Goal: Information Seeking & Learning: Learn about a topic

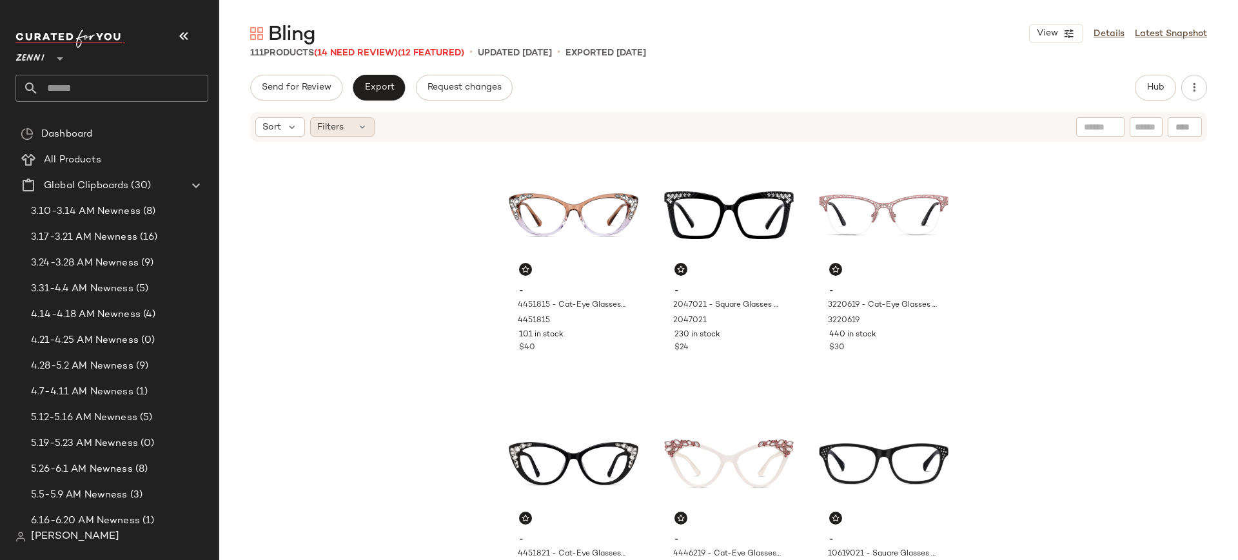
click at [365, 122] on icon at bounding box center [362, 127] width 10 height 10
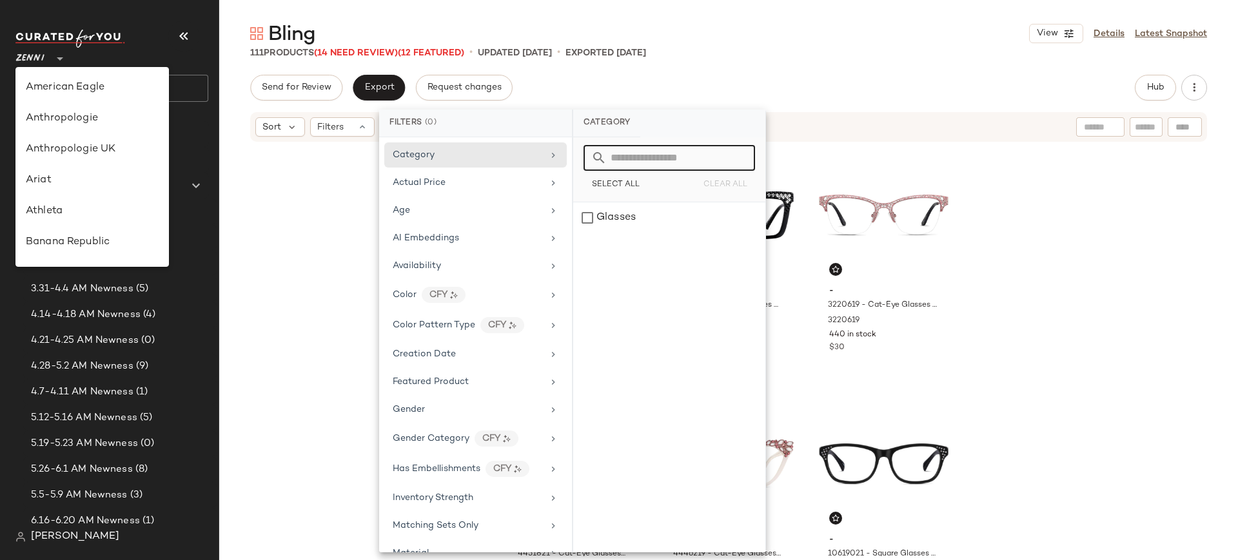
click at [29, 54] on span "Zenni" at bounding box center [29, 55] width 29 height 23
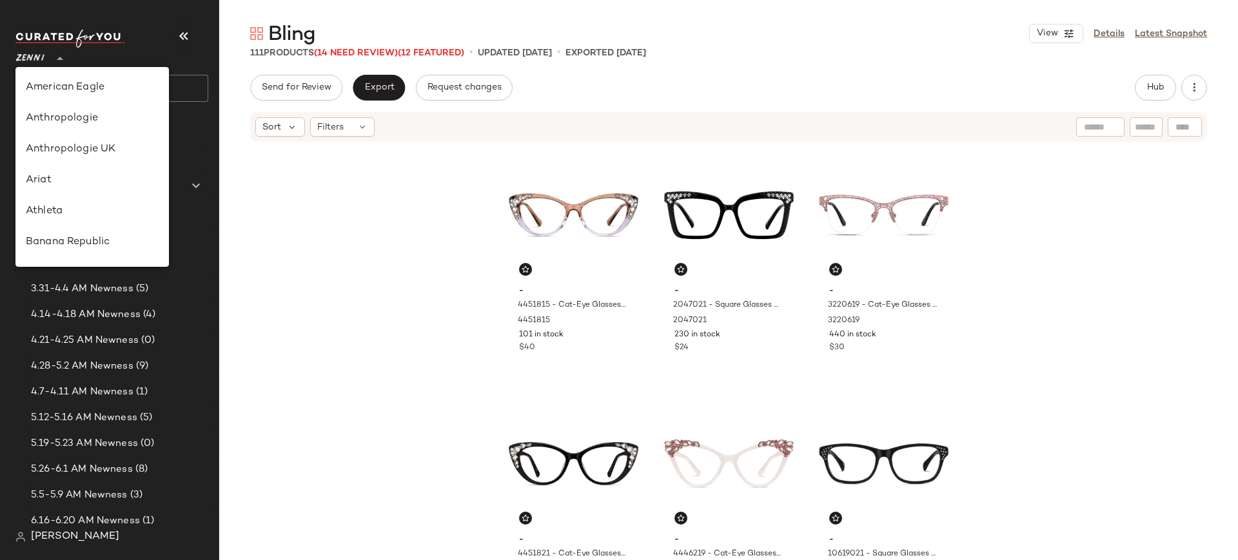
click at [34, 60] on span "Zenni" at bounding box center [29, 55] width 29 height 23
click at [103, 90] on div "[PERSON_NAME]" at bounding box center [92, 91] width 133 height 15
type input "**"
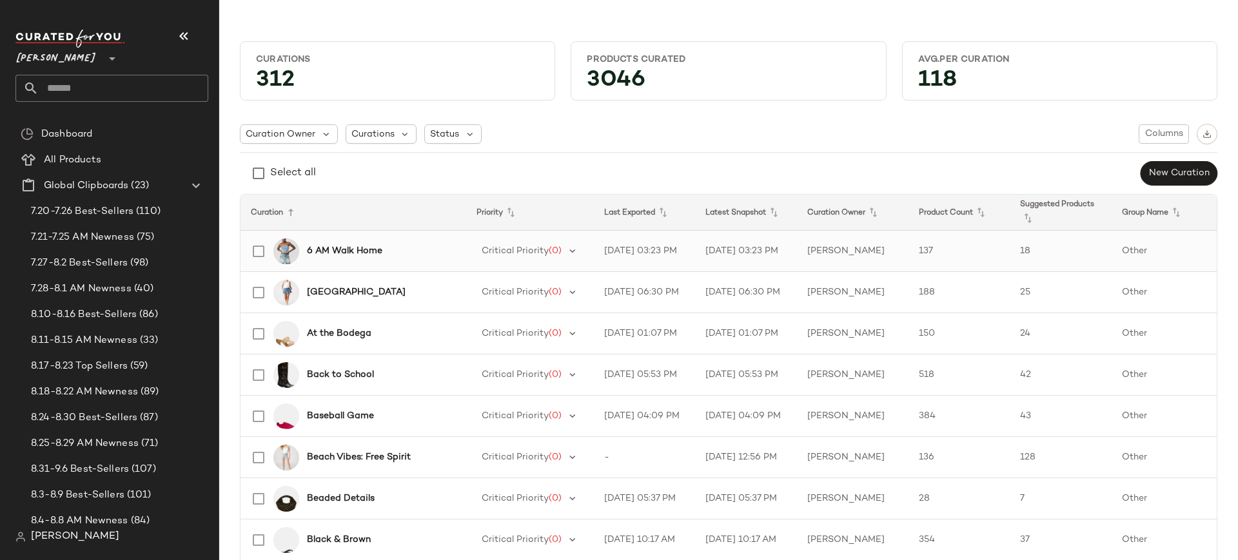
click at [351, 250] on b "6 AM Walk Home" at bounding box center [344, 251] width 75 height 14
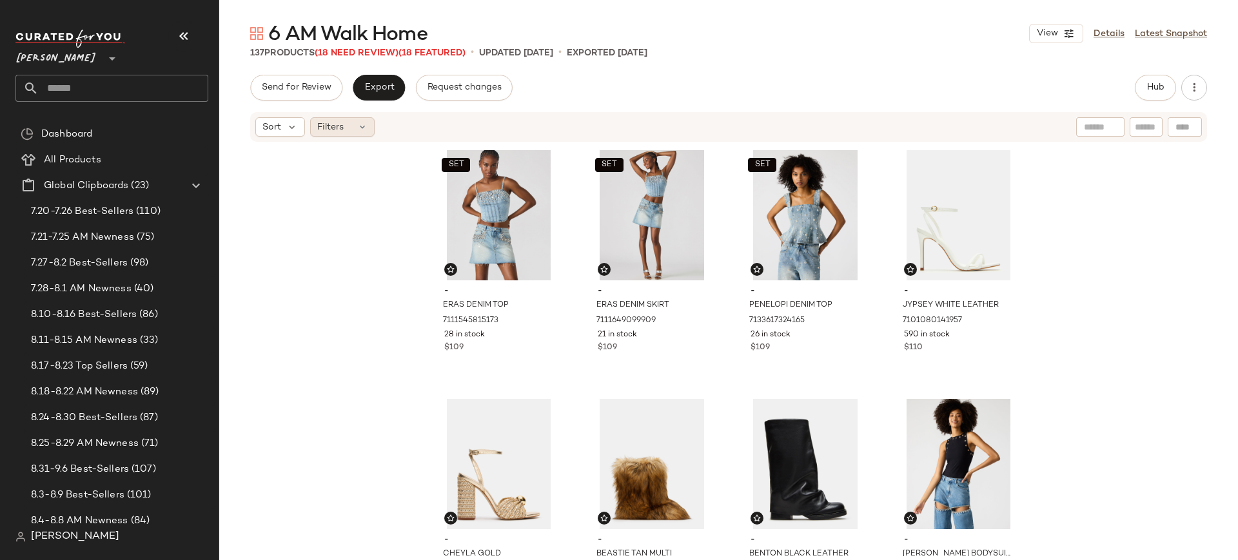
click at [361, 124] on icon at bounding box center [362, 127] width 10 height 10
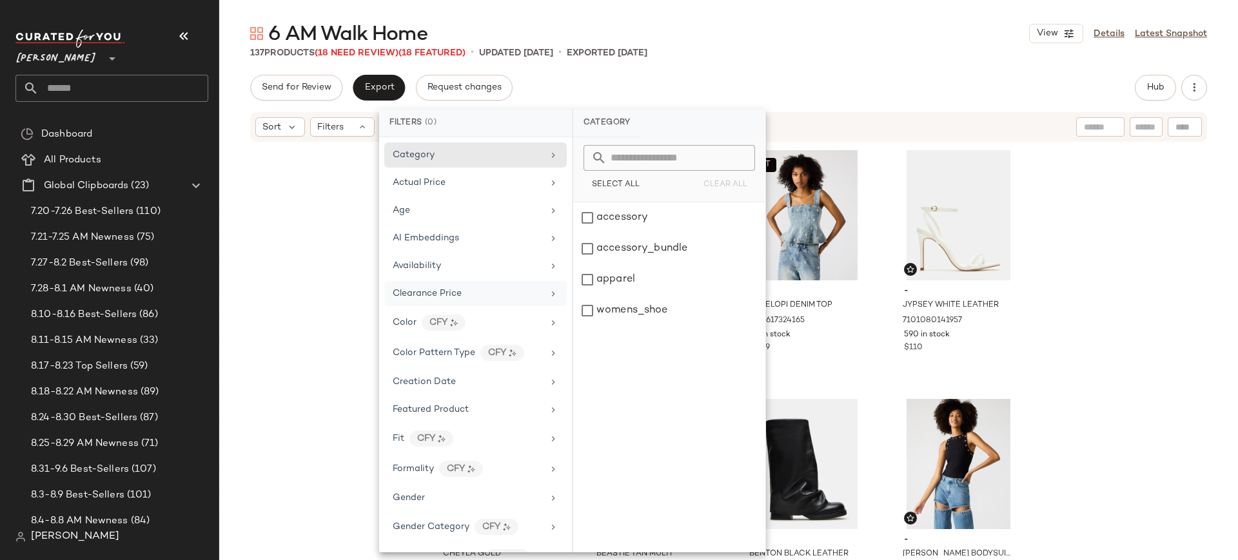
click at [400, 295] on span "Clearance Price" at bounding box center [427, 294] width 69 height 10
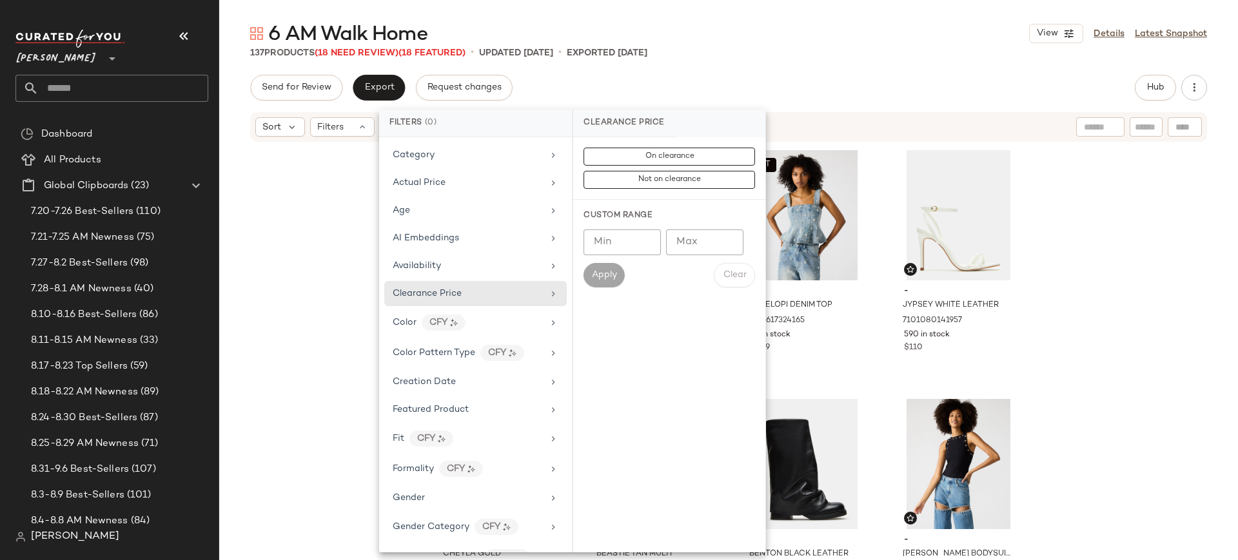
click at [302, 246] on div "SET - ERAS DENIM TOP 7111545815173 28 in stock $109 SET - ERAS DENIM SKIRT 7111…" at bounding box center [728, 349] width 1019 height 413
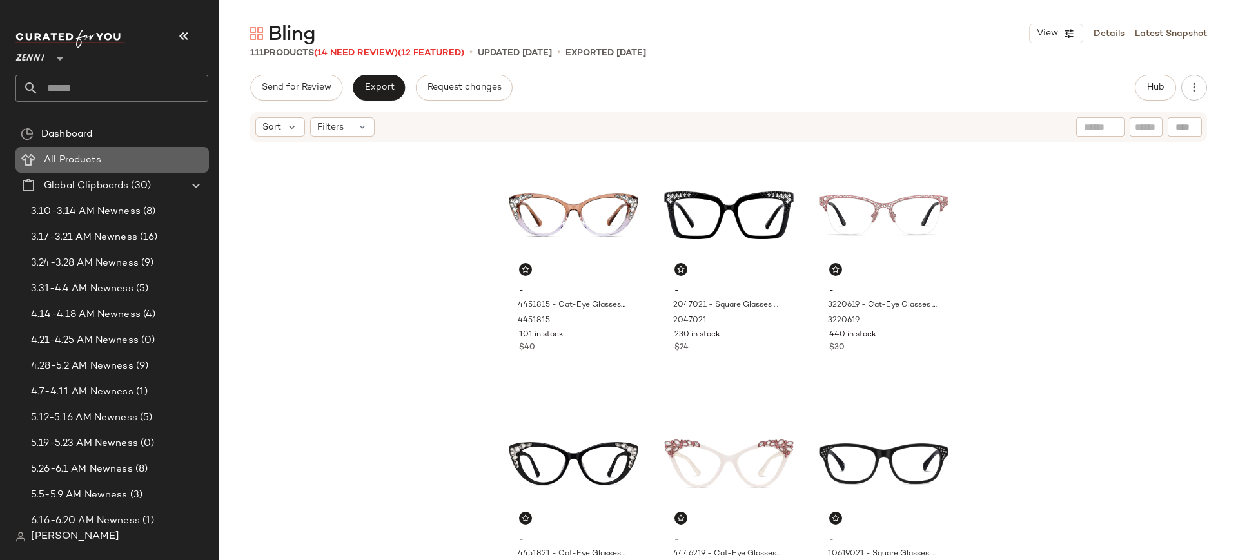
click at [124, 163] on div "All Products" at bounding box center [122, 160] width 164 height 15
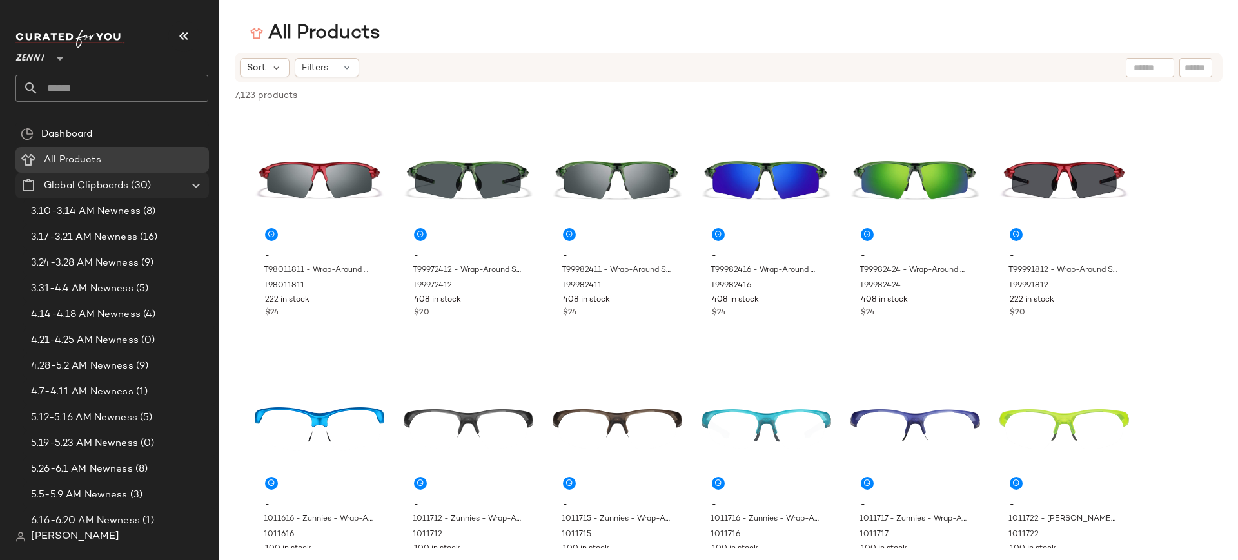
click at [193, 187] on icon at bounding box center [195, 185] width 15 height 15
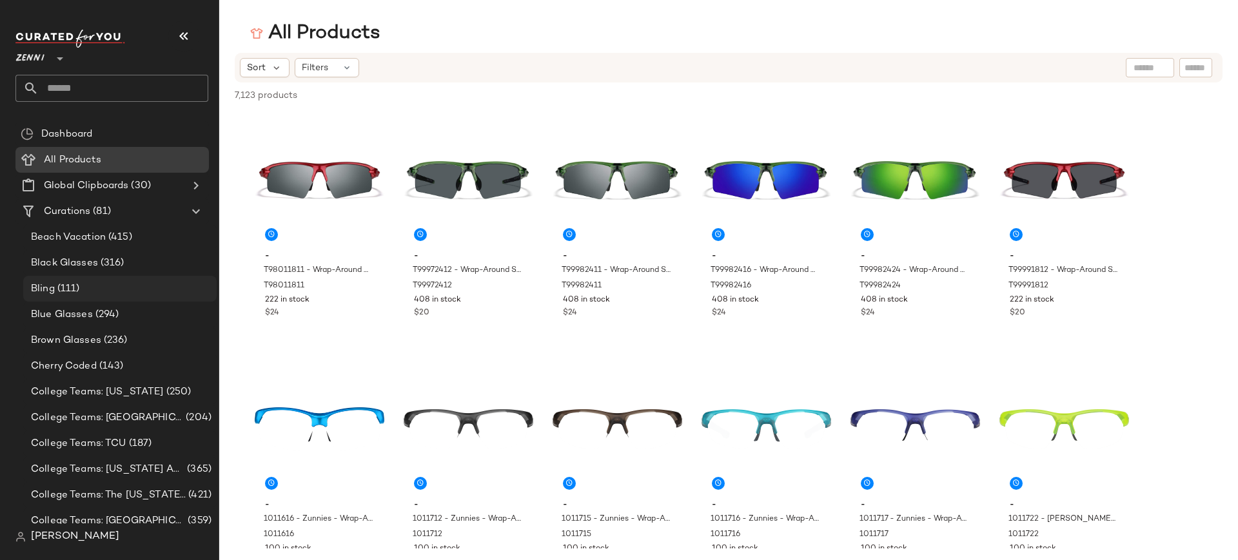
click at [103, 288] on div "Bling (111)" at bounding box center [119, 289] width 184 height 15
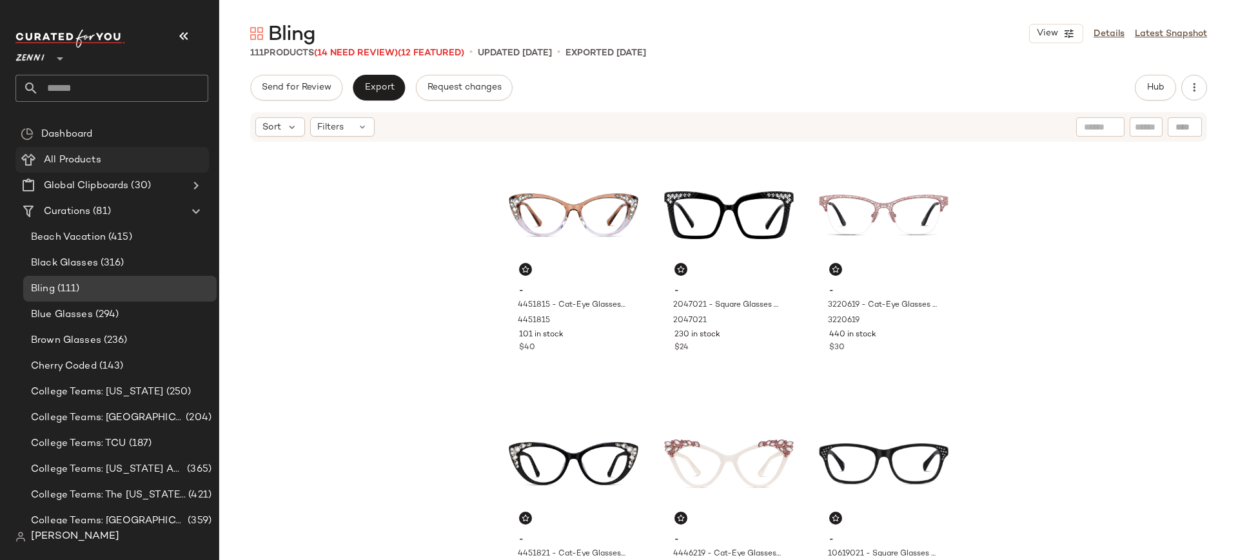
click at [131, 158] on div "All Products" at bounding box center [122, 160] width 164 height 15
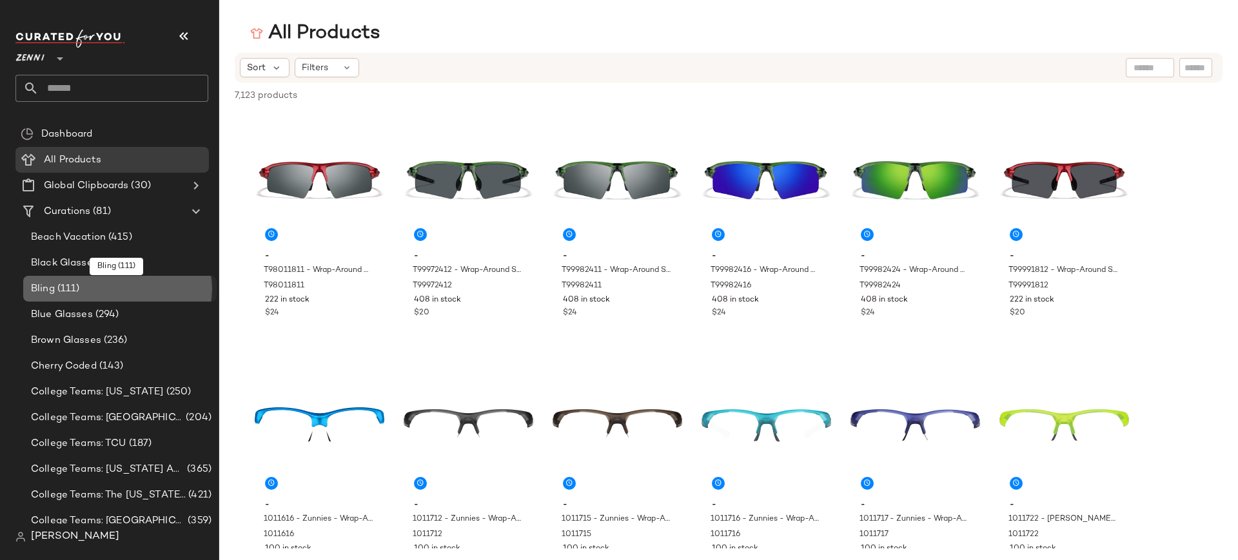
click at [104, 291] on div "Bling (111)" at bounding box center [119, 289] width 184 height 15
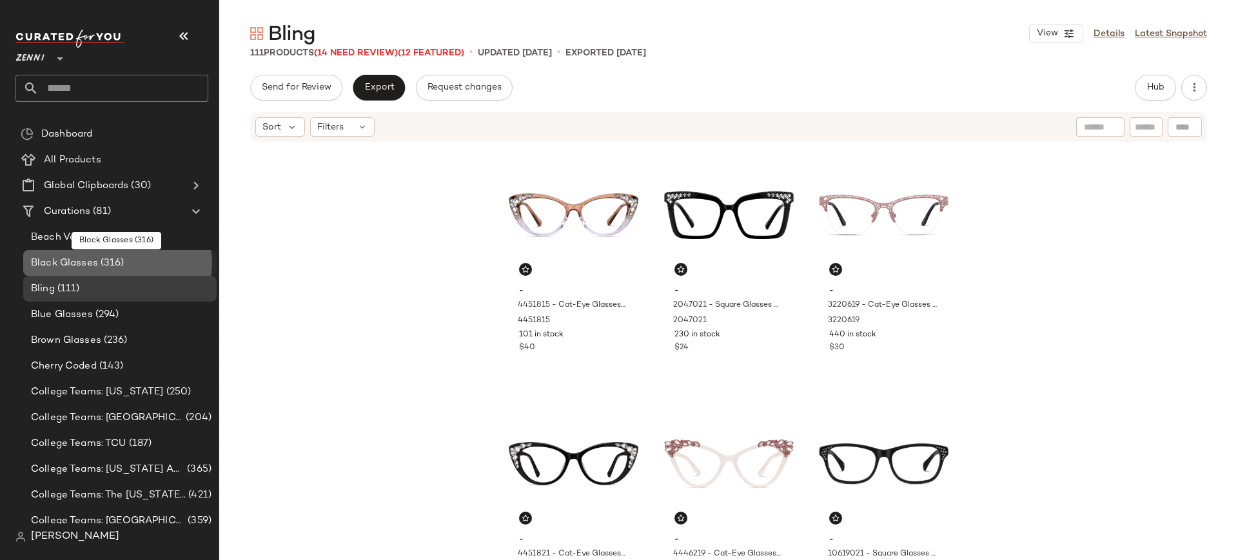
click at [134, 258] on div "Black Glasses (316)" at bounding box center [119, 263] width 184 height 15
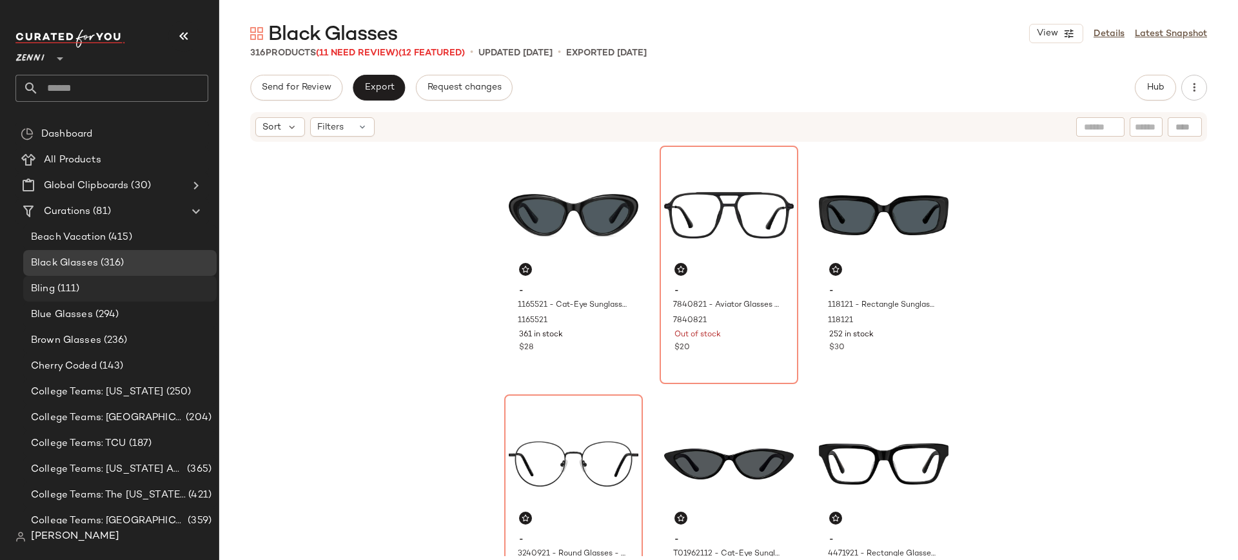
click at [109, 285] on div "Bling (111)" at bounding box center [119, 289] width 184 height 15
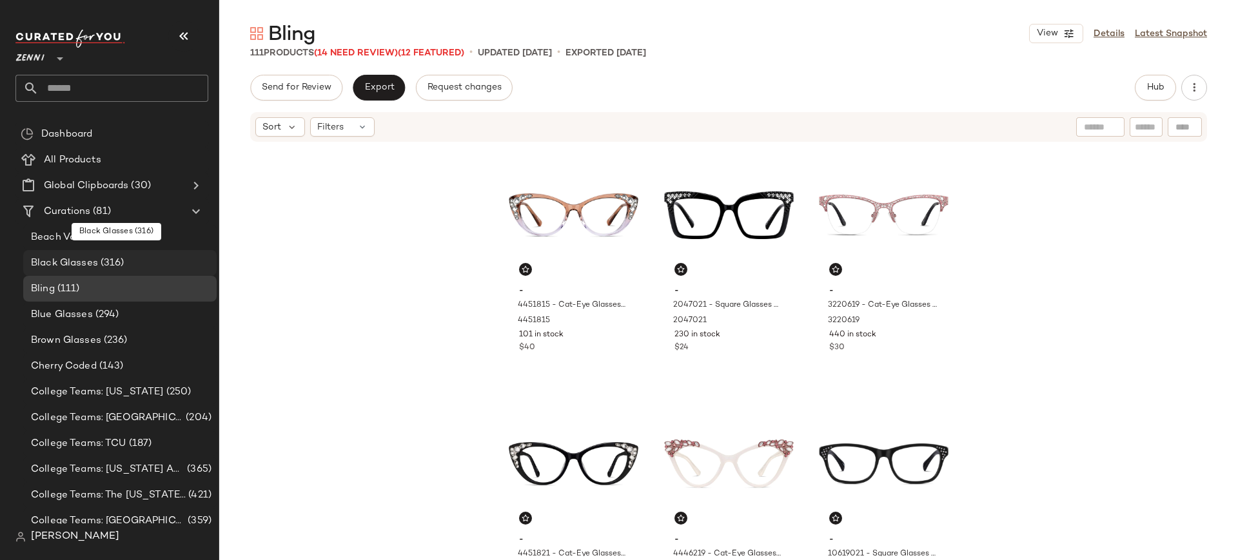
scroll to position [18, 0]
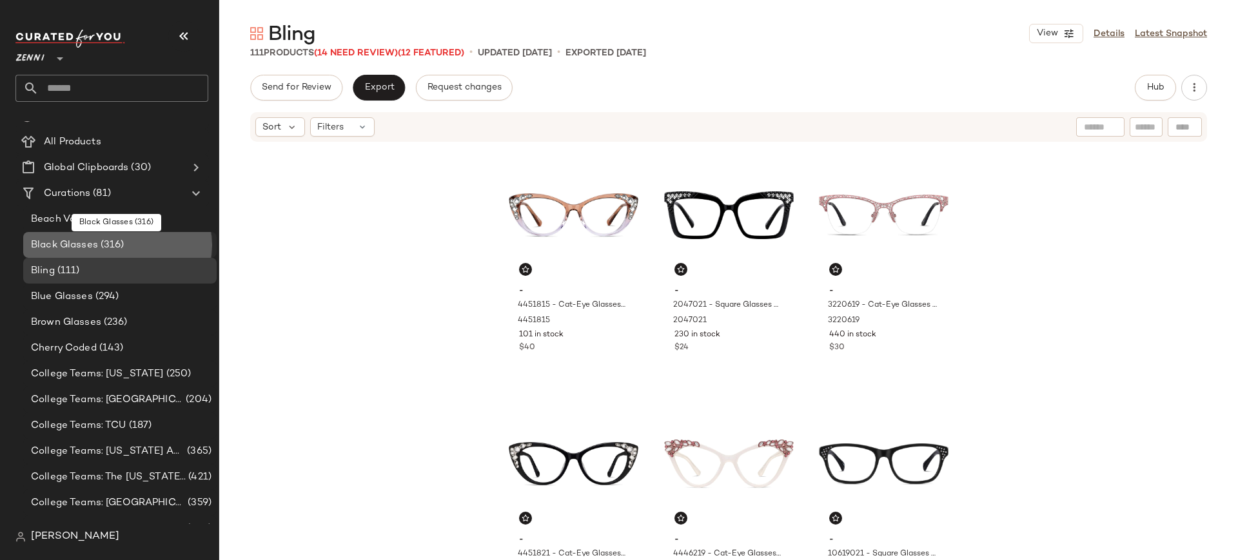
click at [93, 241] on span "Black Glasses" at bounding box center [64, 245] width 67 height 15
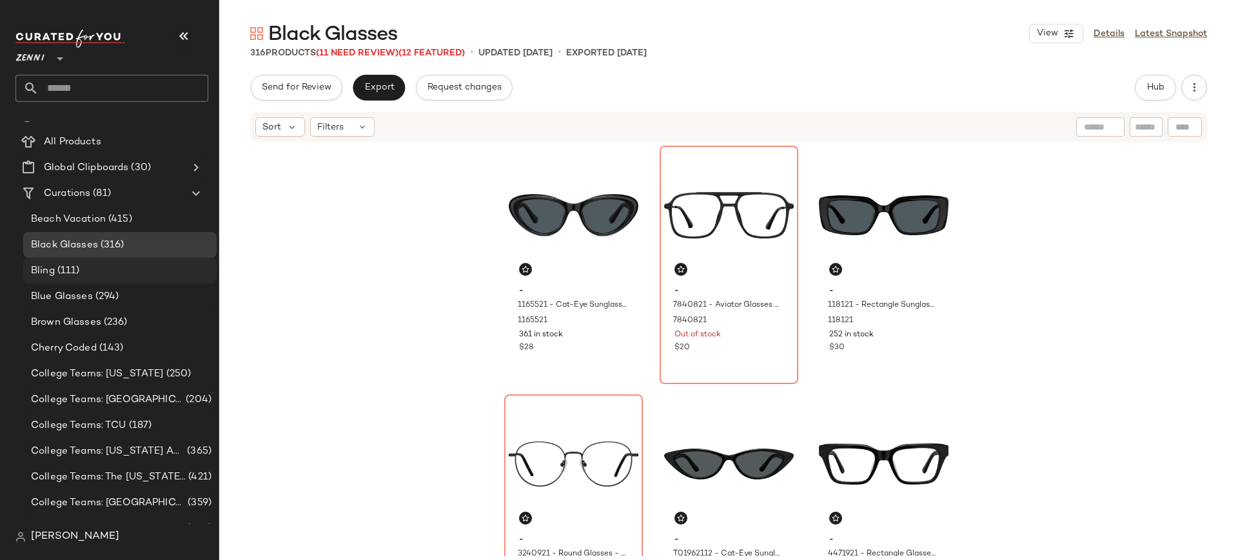
click at [75, 268] on span "(111)" at bounding box center [67, 271] width 25 height 15
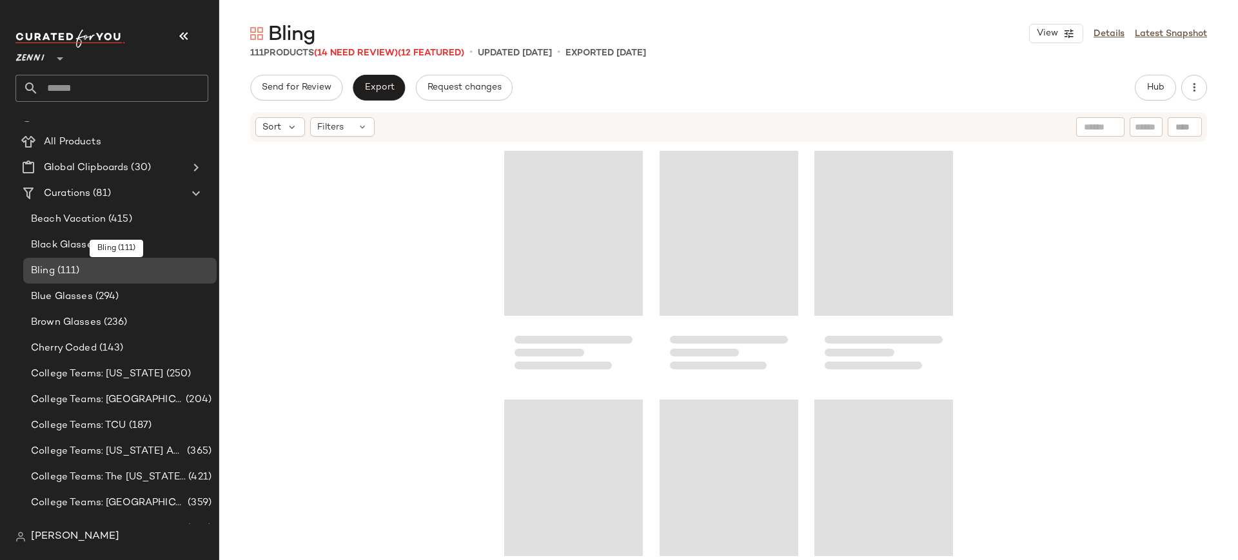
click at [72, 261] on div "Bling (111)" at bounding box center [119, 271] width 193 height 26
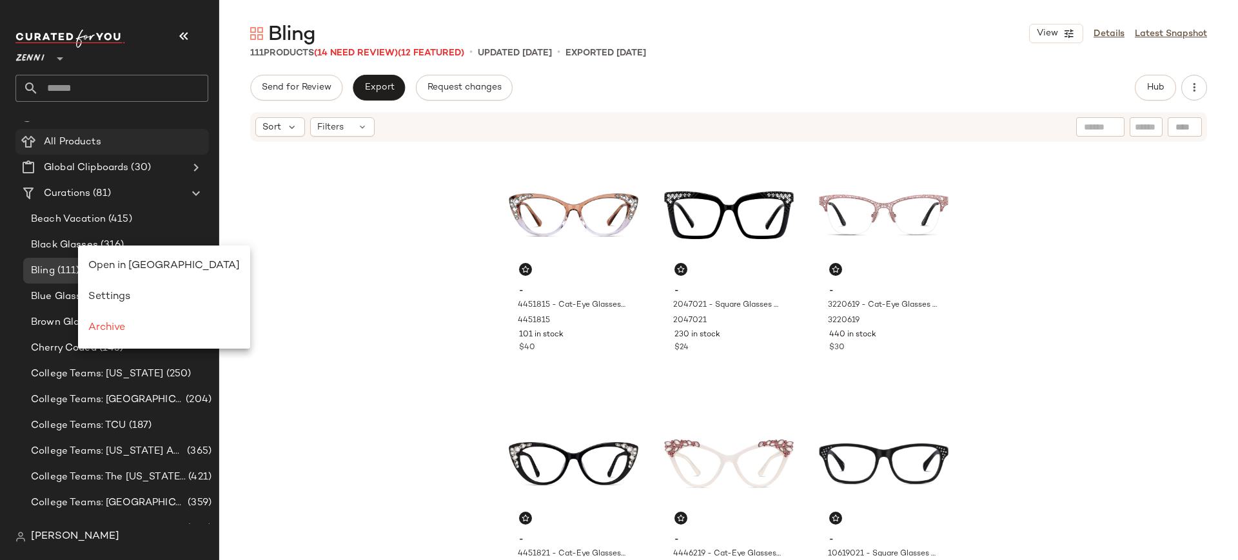
click at [124, 141] on div "All Products" at bounding box center [122, 142] width 164 height 15
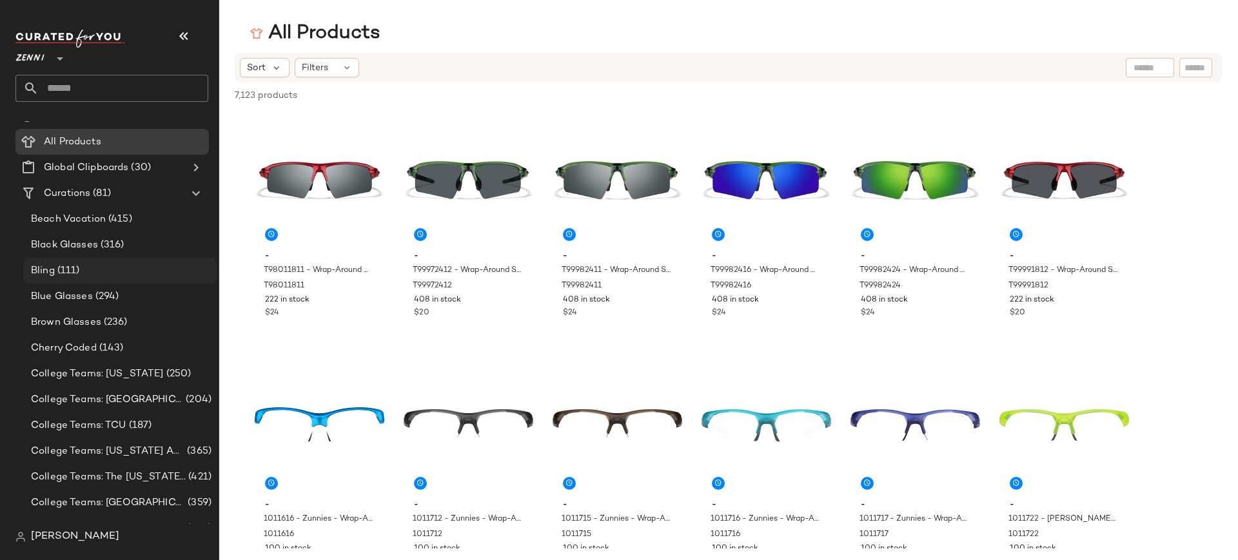
click div "Bling (111)"
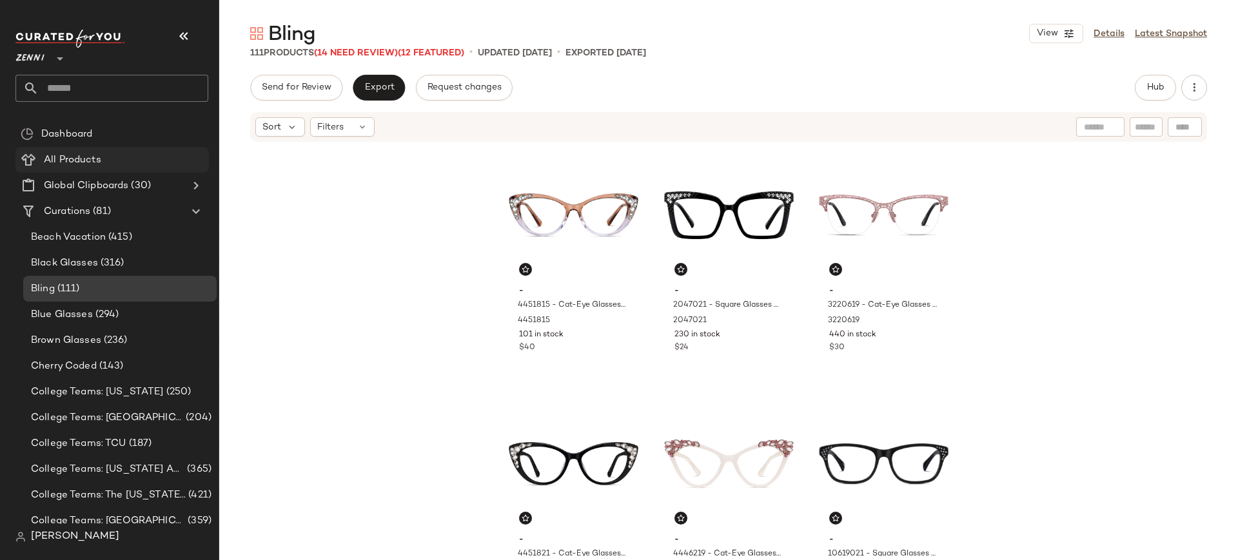
click span "All Products"
click at [1158, 90] on span "Hub" at bounding box center [1156, 88] width 18 height 10
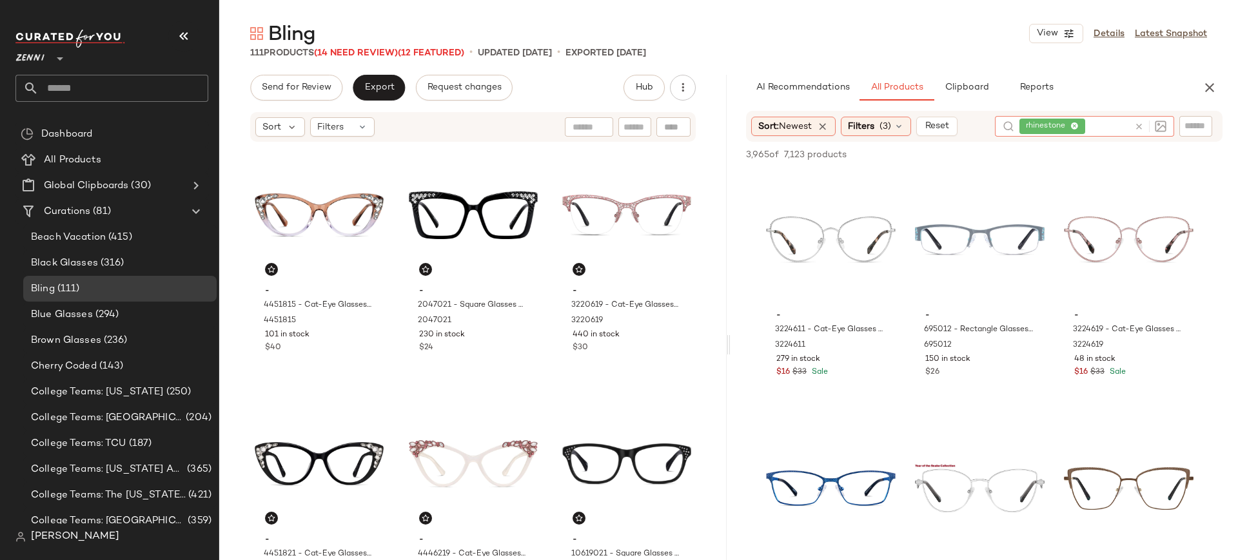
click at [1138, 128] on icon at bounding box center [1140, 127] width 10 height 10
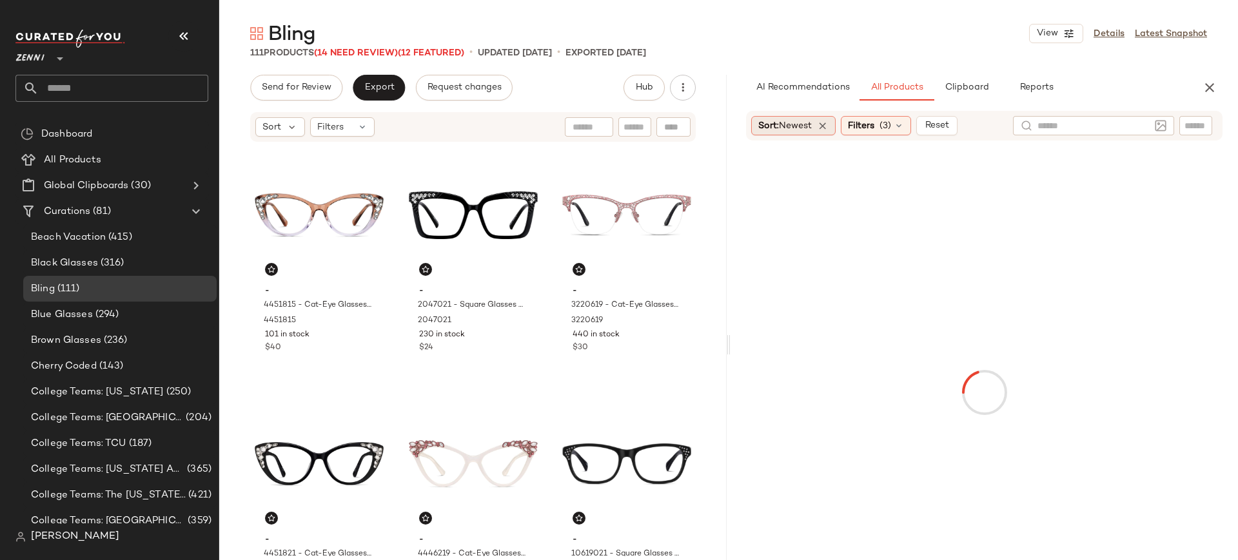
click at [808, 124] on span "Newest" at bounding box center [795, 126] width 33 height 10
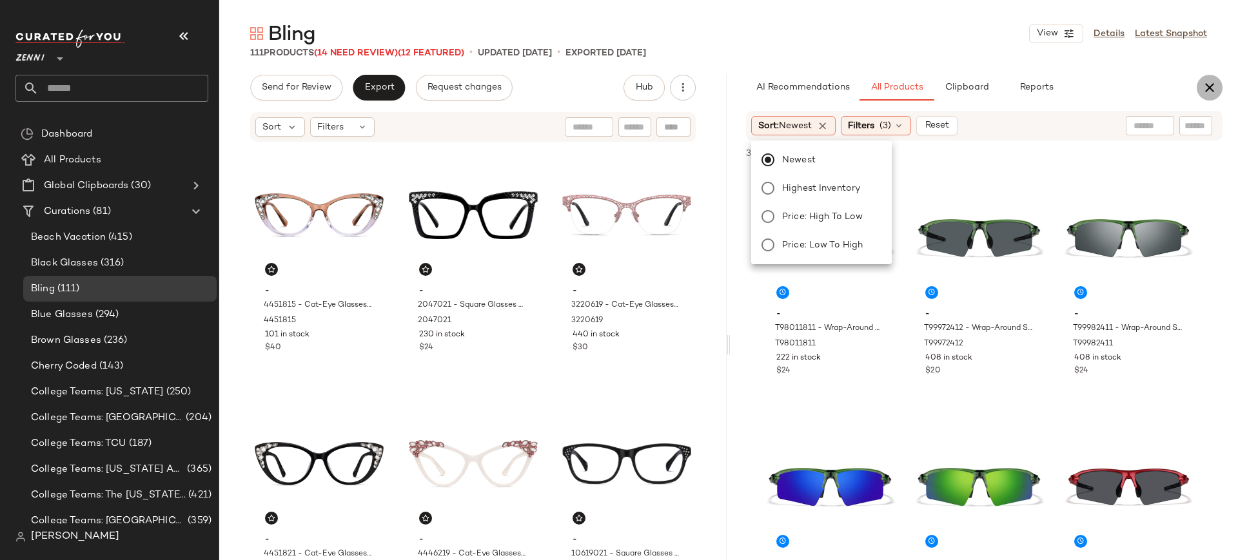
click at [1215, 88] on icon "button" at bounding box center [1209, 87] width 15 height 15
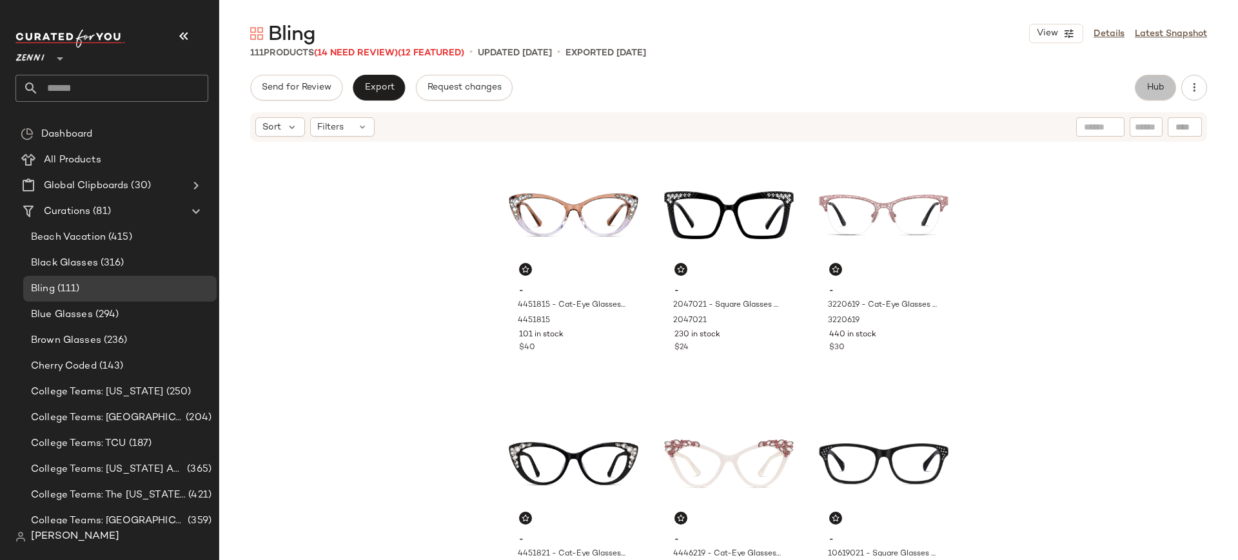
click at [1147, 84] on span "Hub" at bounding box center [1156, 88] width 18 height 10
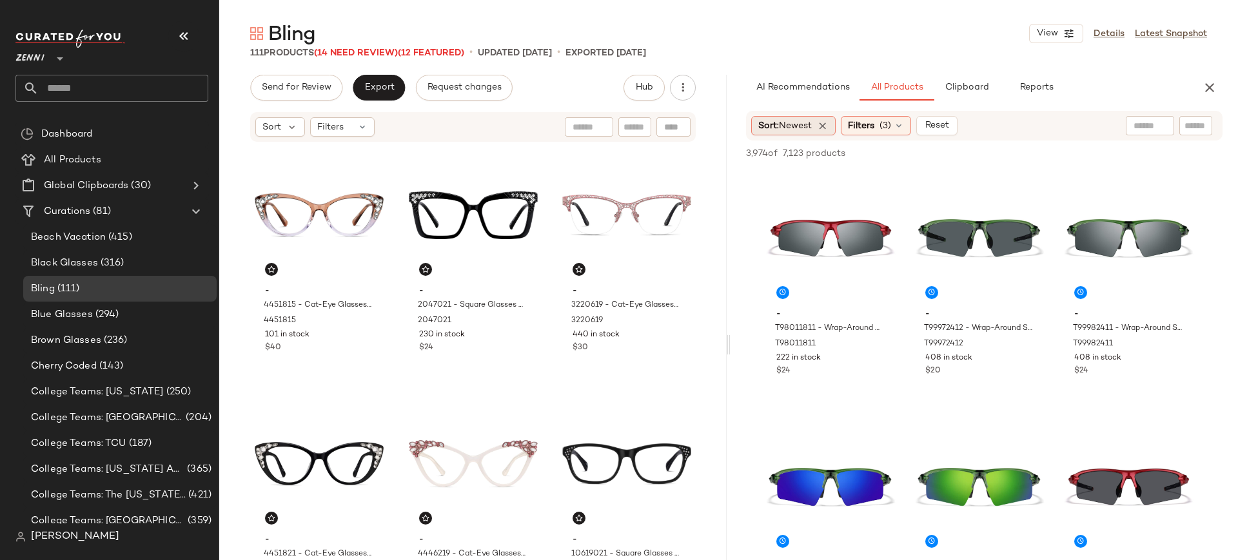
click at [778, 126] on span "Sort: Newest" at bounding box center [786, 126] width 54 height 14
click at [806, 51] on div "111 Products (14 Need Review) (12 Featured) • updated Aug 19th • Exported Aug 1…" at bounding box center [728, 52] width 1019 height 13
click at [1211, 88] on icon "button" at bounding box center [1209, 87] width 15 height 15
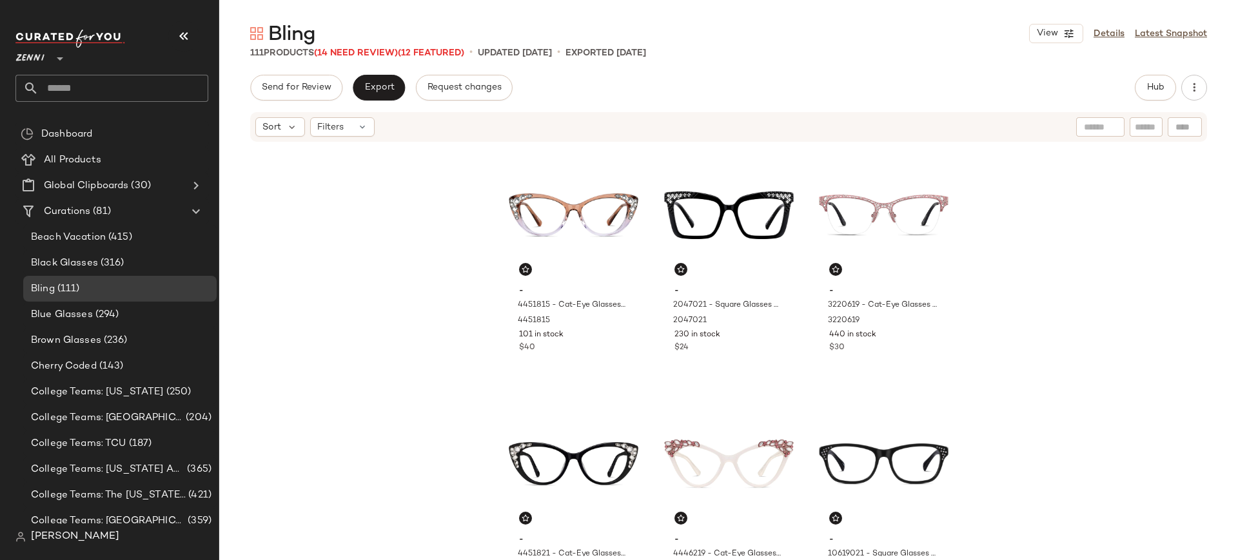
click at [59, 56] on icon at bounding box center [59, 58] width 15 height 15
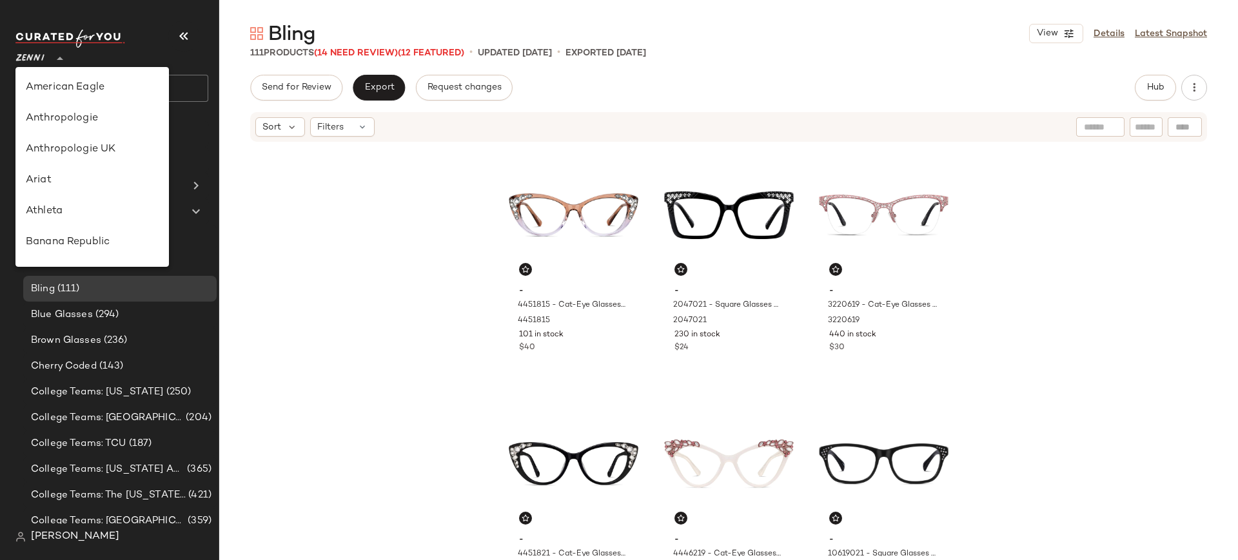
scroll to position [708, 0]
click at [82, 84] on div "[PERSON_NAME]" at bounding box center [92, 91] width 133 height 15
type input "**"
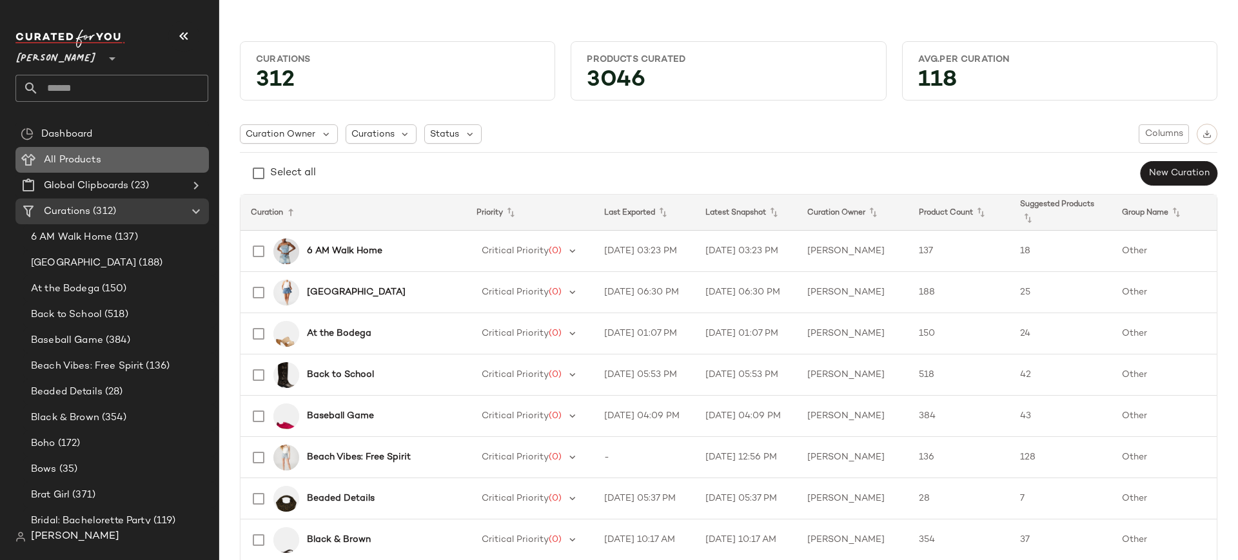
click at [119, 165] on div "All Products" at bounding box center [122, 160] width 164 height 15
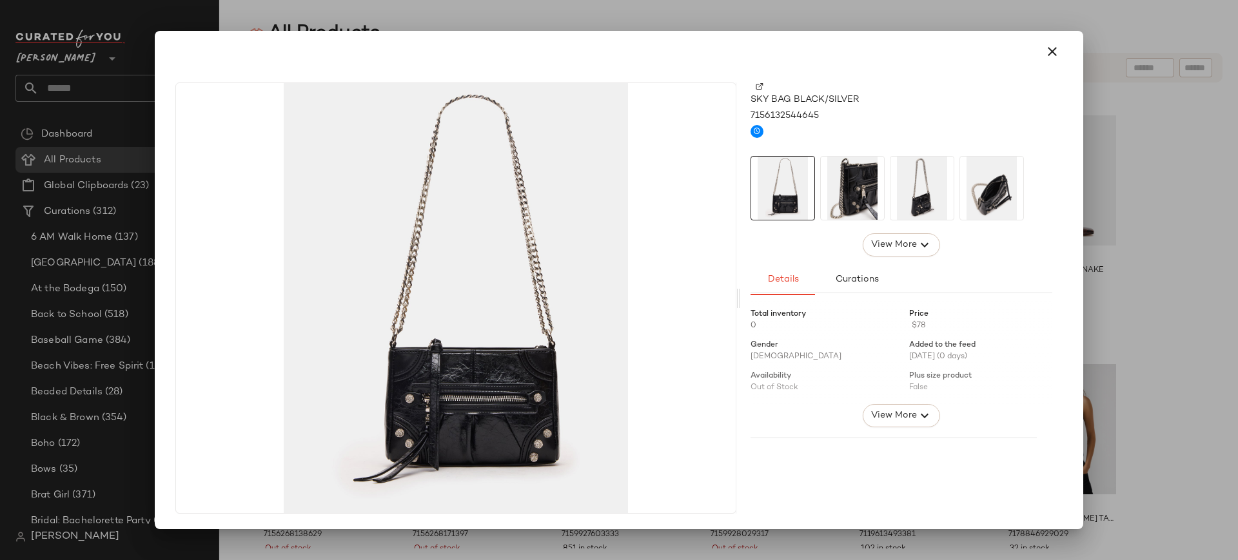
click at [870, 210] on img at bounding box center [852, 188] width 63 height 63
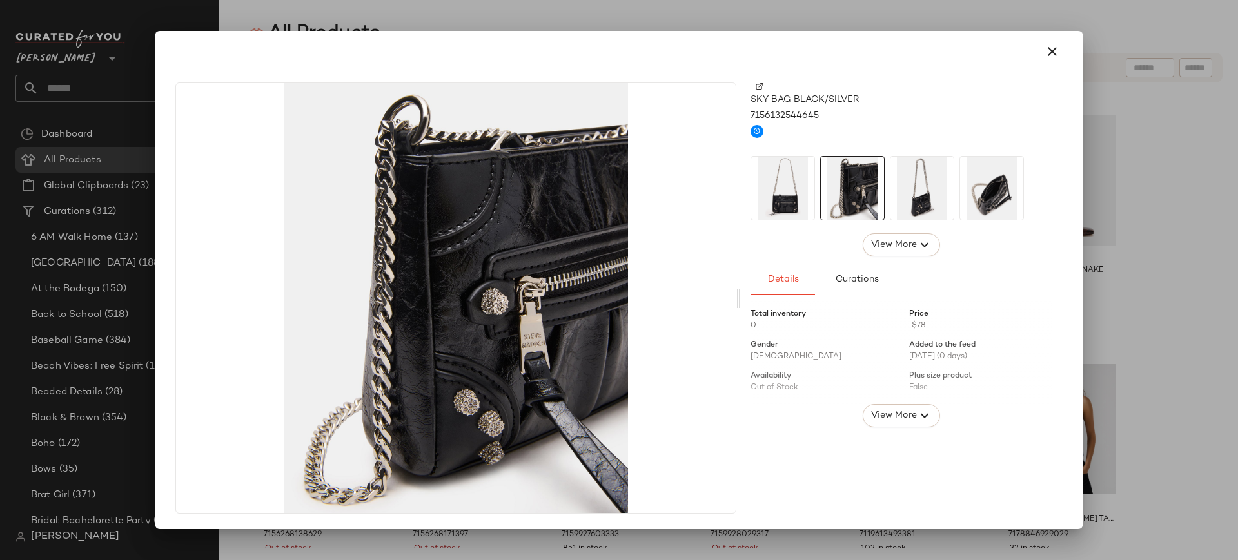
click at [943, 199] on img at bounding box center [922, 188] width 63 height 63
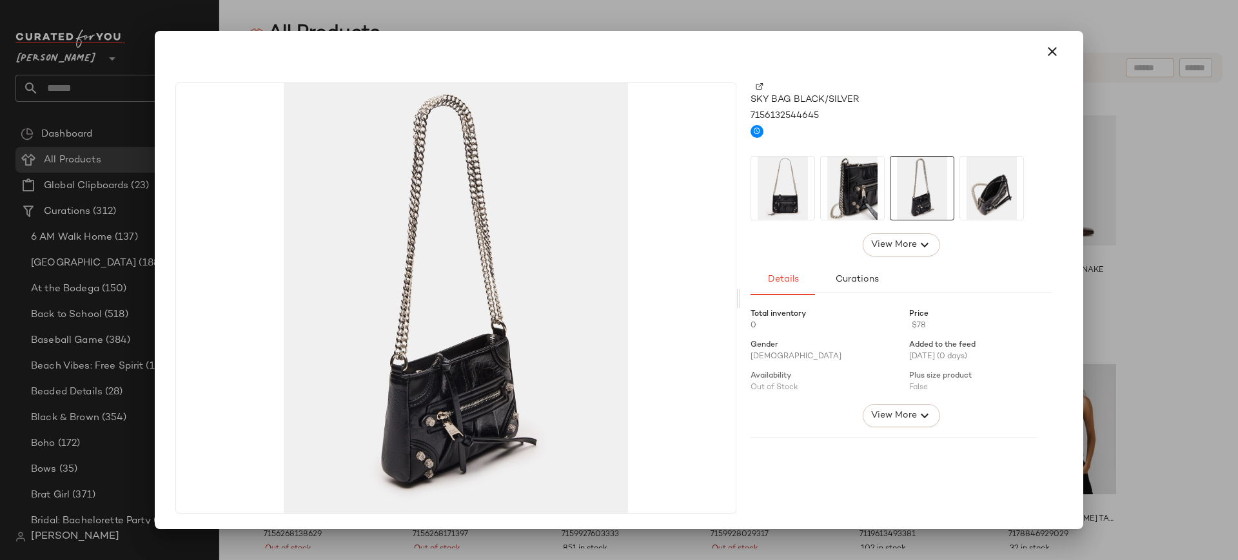
click at [1004, 208] on img at bounding box center [991, 188] width 63 height 63
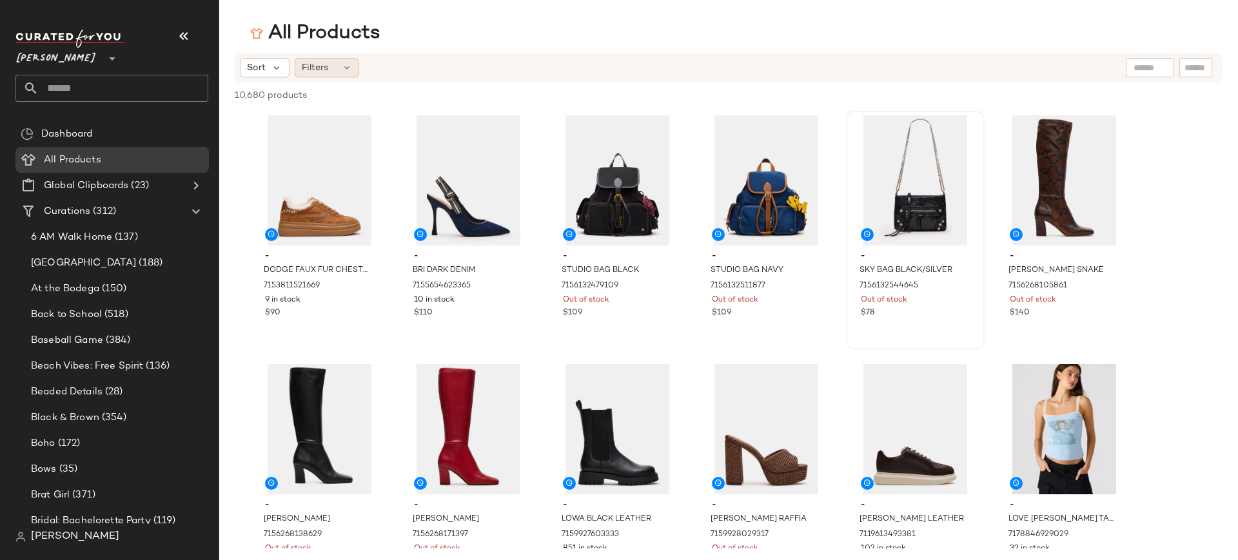
click at [347, 63] on icon at bounding box center [347, 68] width 10 height 10
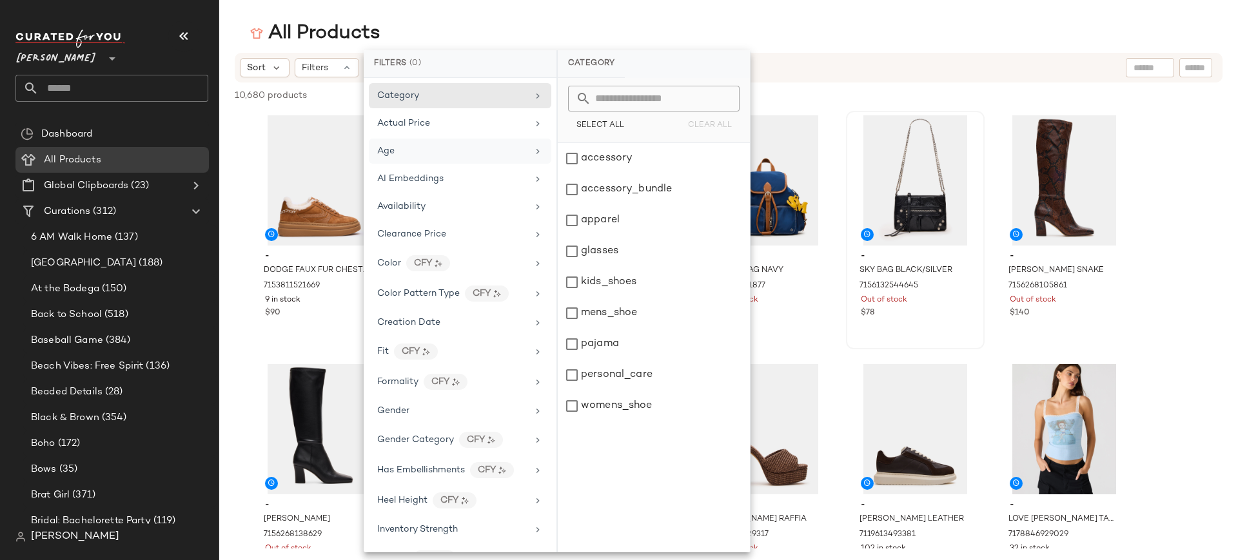
click at [444, 152] on div "Age" at bounding box center [452, 151] width 150 height 14
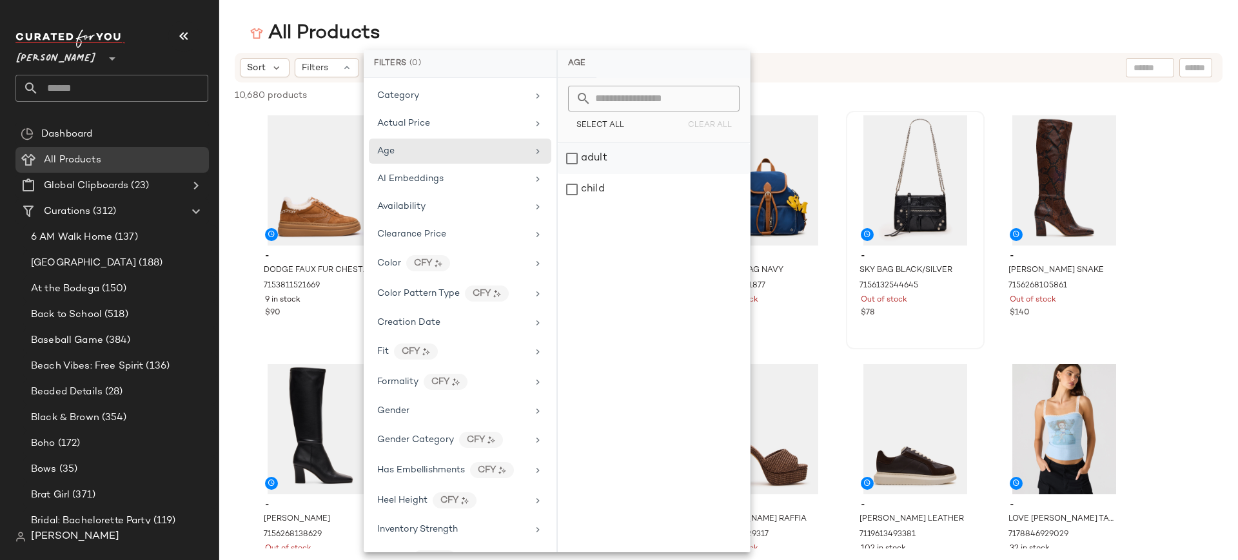
click at [570, 161] on div "adult" at bounding box center [654, 158] width 192 height 31
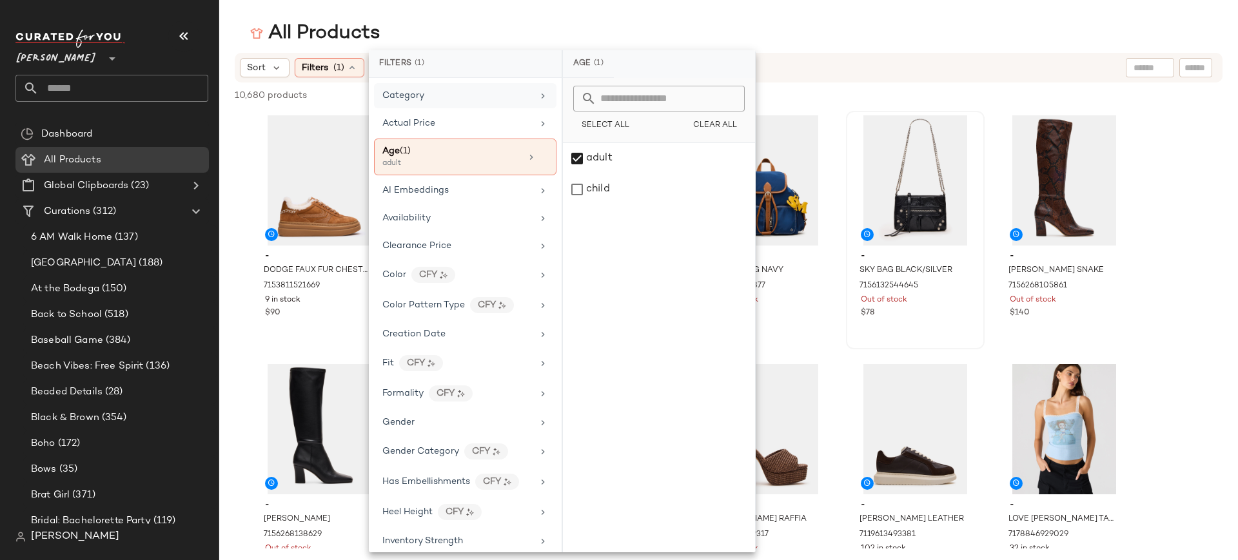
click at [461, 93] on div "Category" at bounding box center [457, 96] width 150 height 14
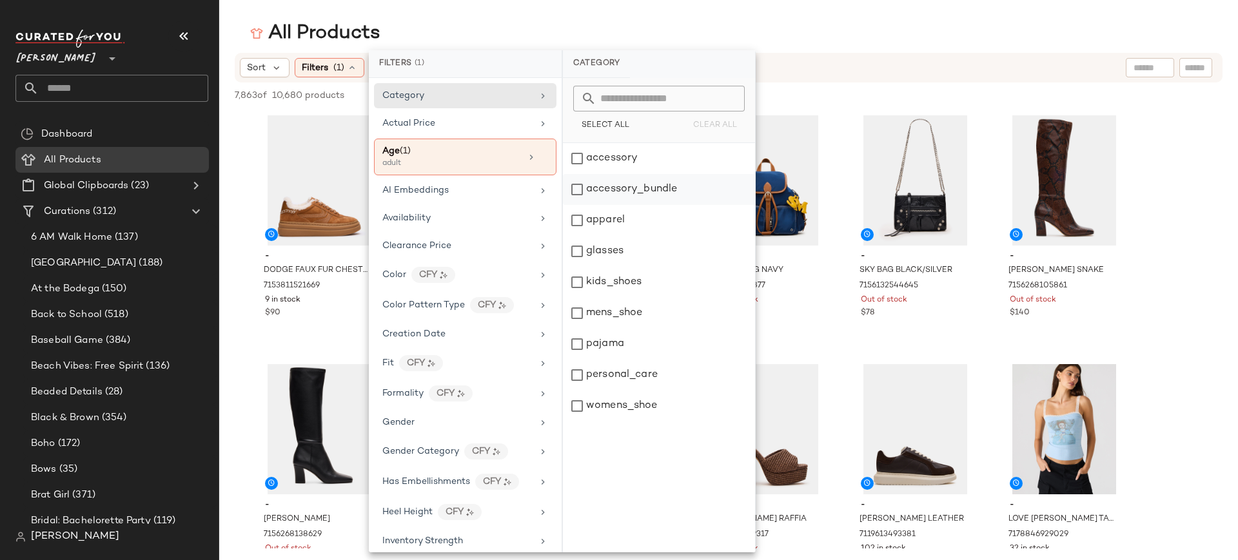
click at [576, 189] on div "accessory_bundle" at bounding box center [659, 189] width 192 height 31
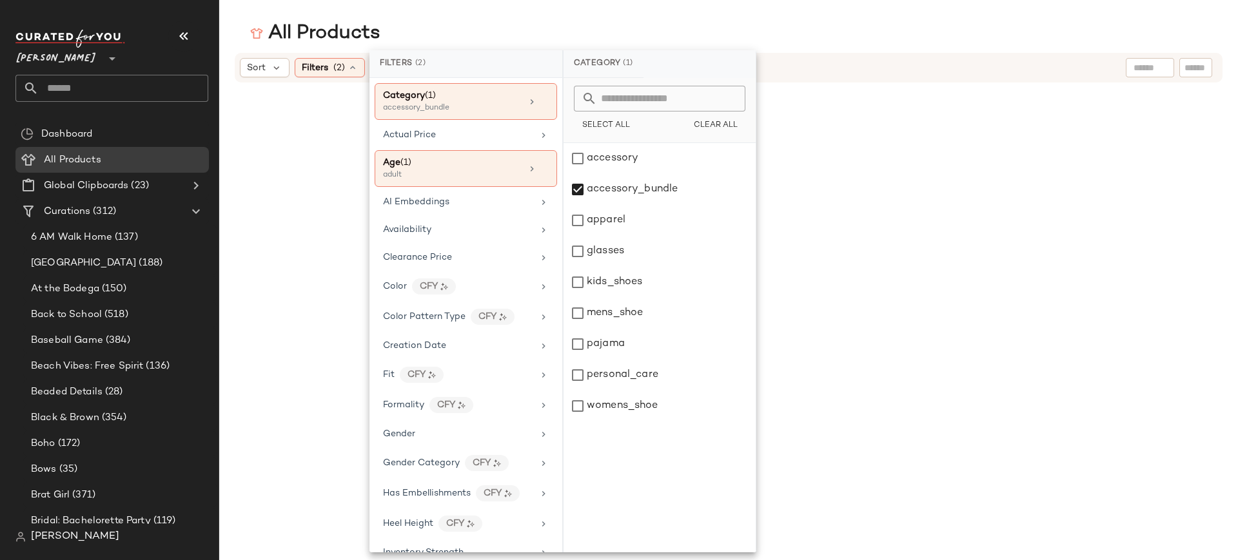
click at [882, 21] on div "All Products" at bounding box center [728, 34] width 1019 height 26
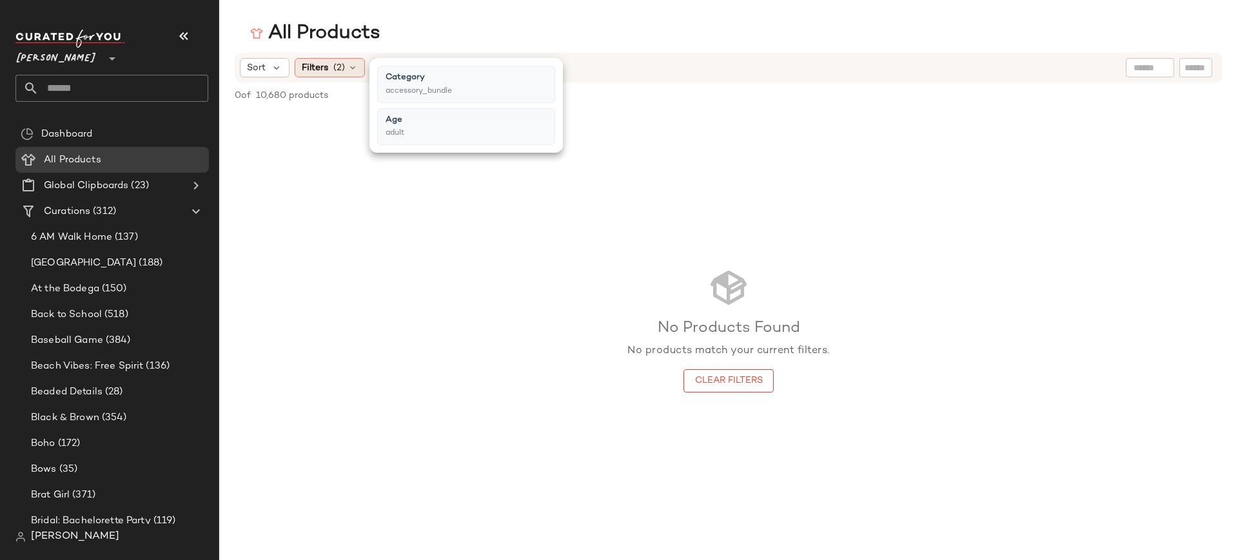
click at [344, 68] on span "(2)" at bounding box center [339, 68] width 12 height 14
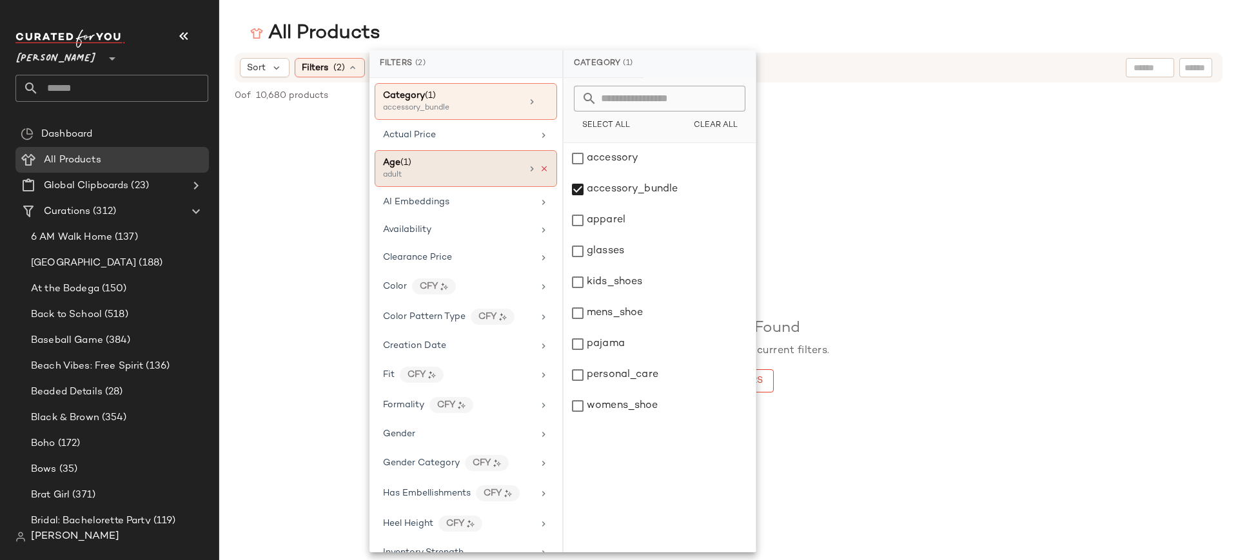
click at [541, 171] on icon at bounding box center [544, 168] width 9 height 9
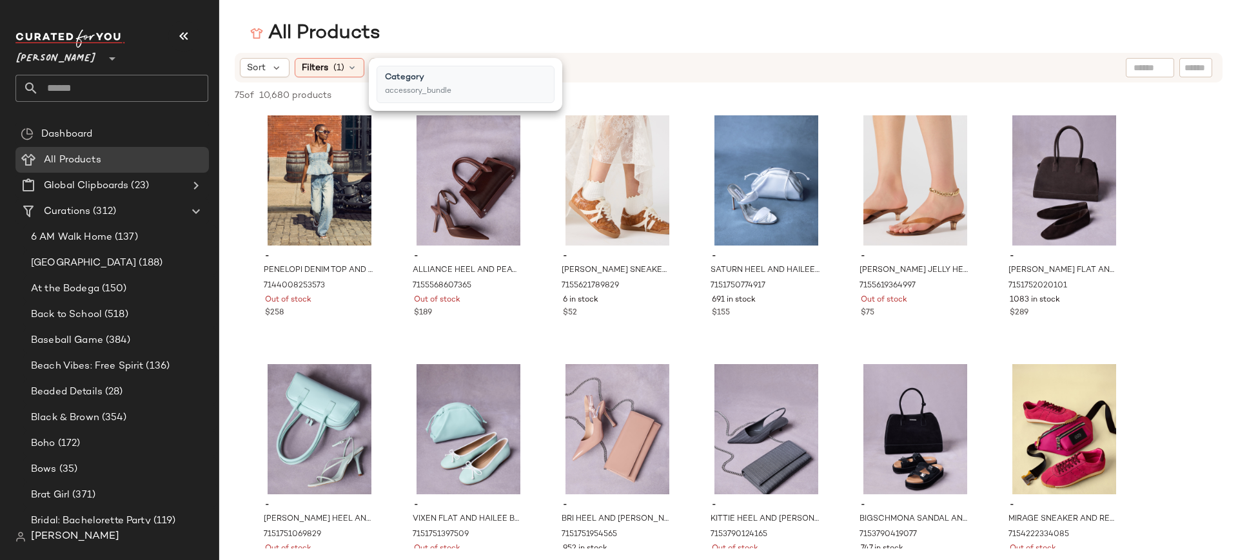
click at [350, 70] on icon at bounding box center [352, 68] width 10 height 10
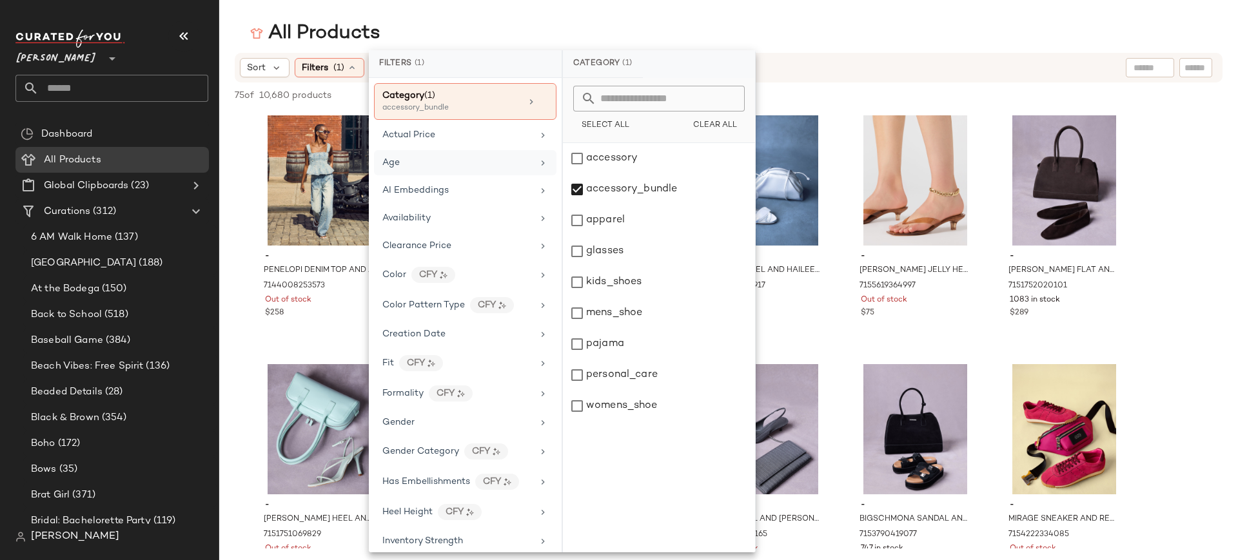
click at [395, 170] on div "Age" at bounding box center [465, 162] width 183 height 25
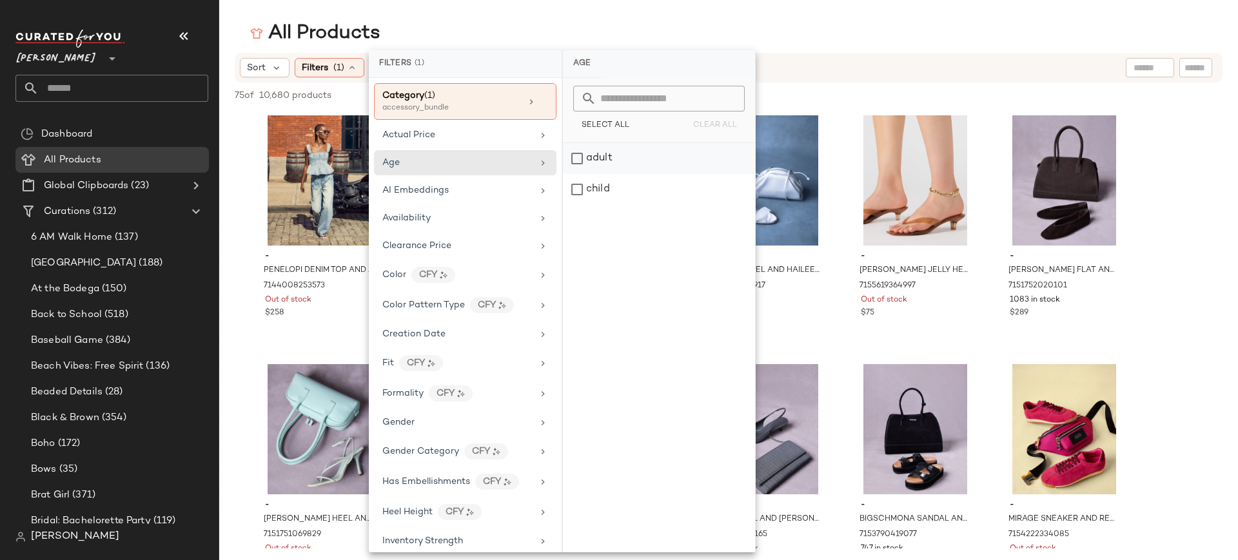
click at [578, 158] on div "adult" at bounding box center [659, 158] width 192 height 31
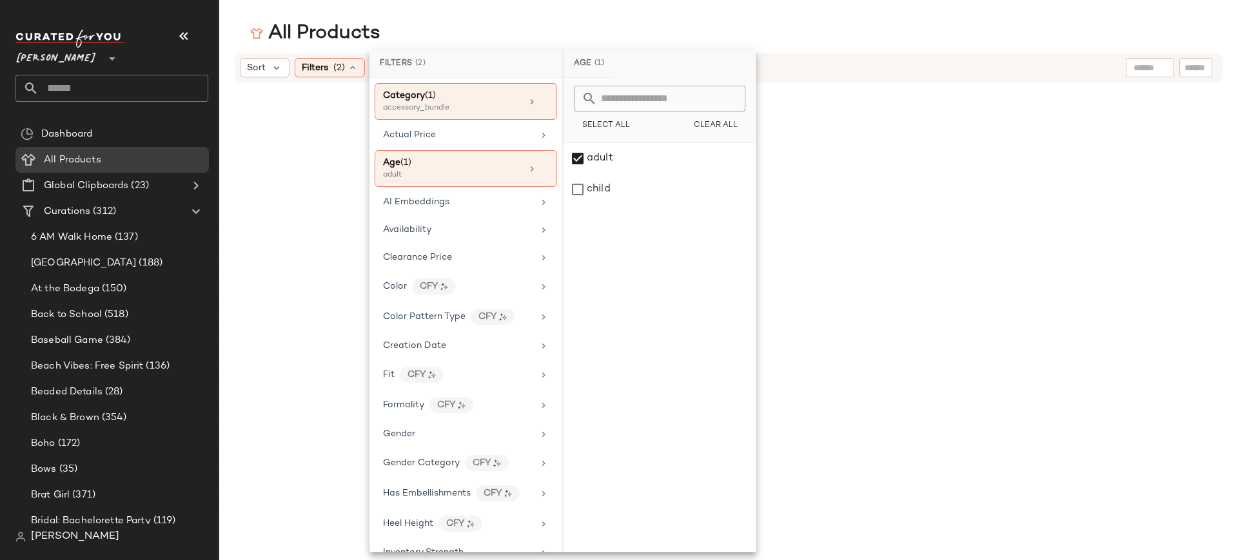
click at [805, 43] on div "All Products" at bounding box center [728, 34] width 1019 height 26
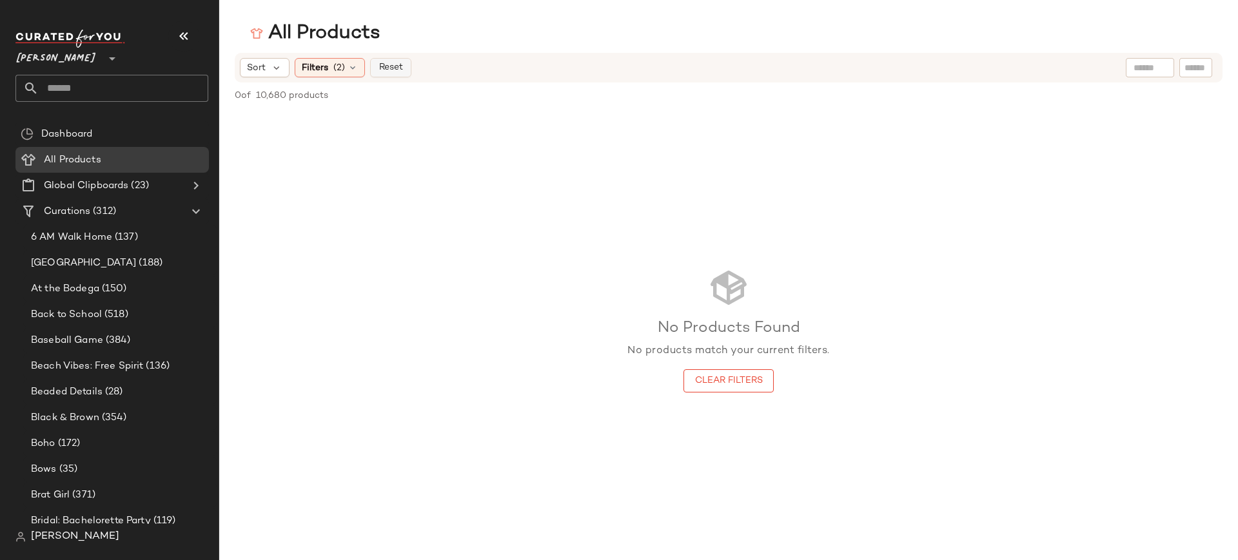
click at [387, 73] on button "Reset" at bounding box center [390, 67] width 41 height 19
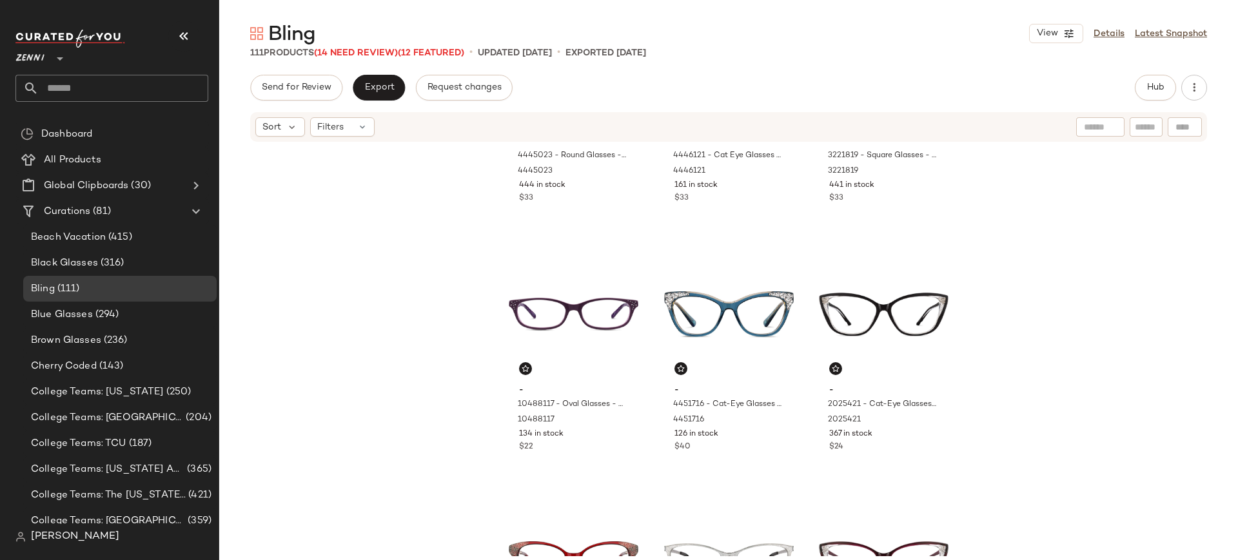
scroll to position [653, 0]
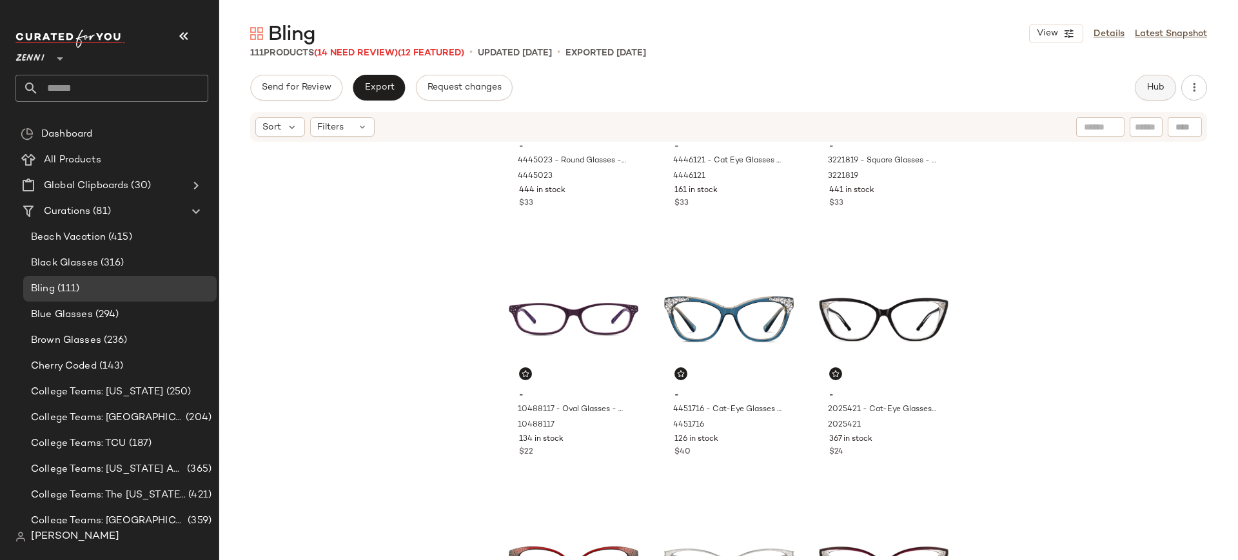
click at [1144, 90] on button "Hub" at bounding box center [1155, 88] width 41 height 26
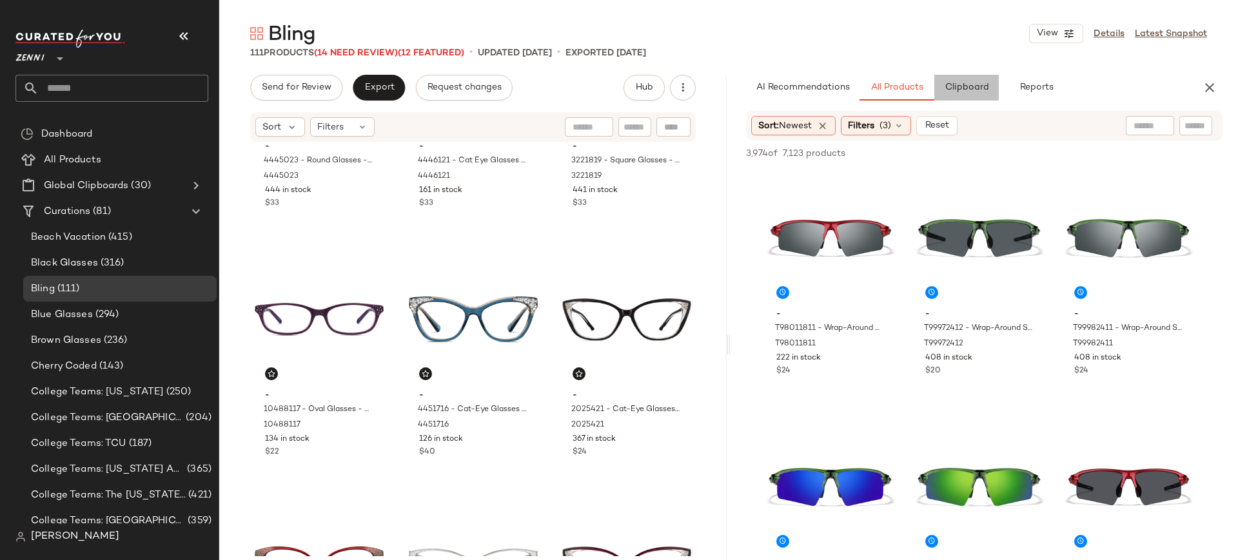
click at [977, 90] on span "Clipboard" at bounding box center [966, 88] width 45 height 10
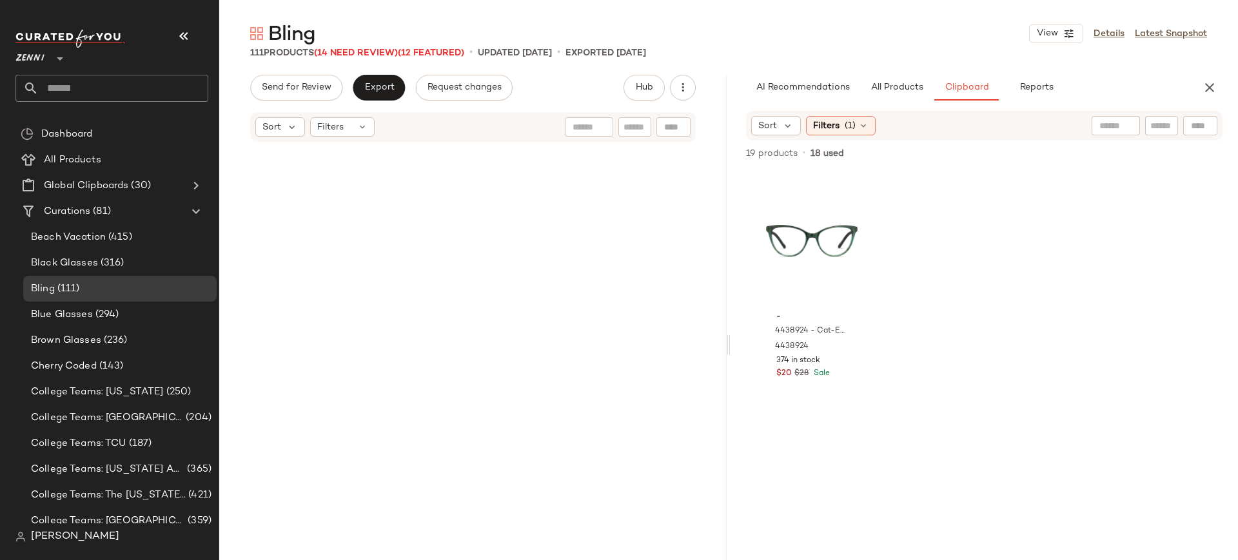
scroll to position [8801, 0]
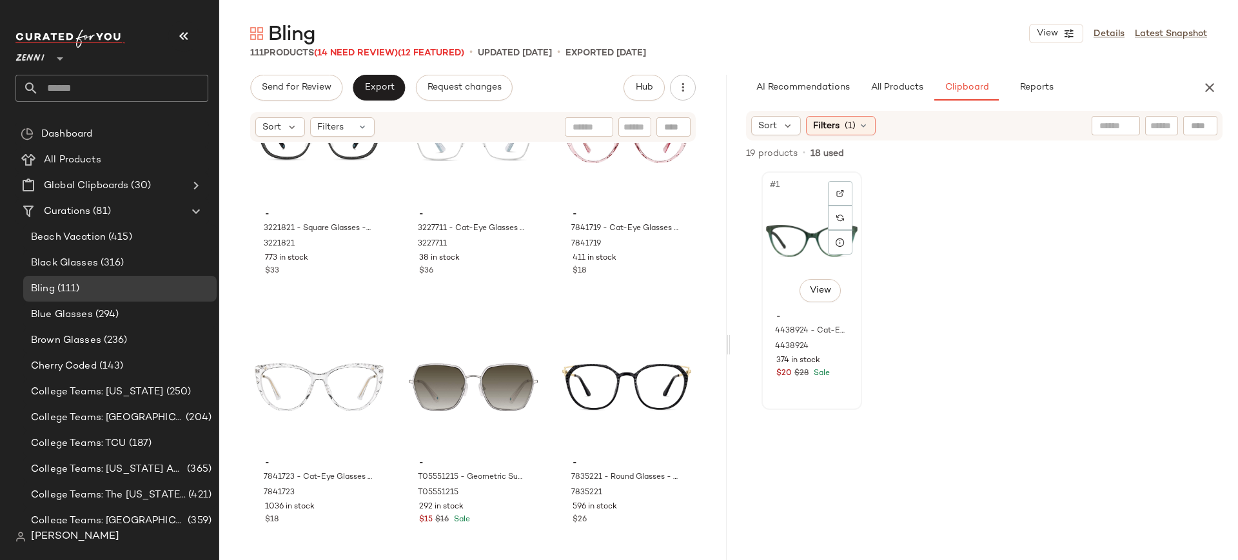
click at [811, 239] on div "#1 View" at bounding box center [812, 241] width 92 height 130
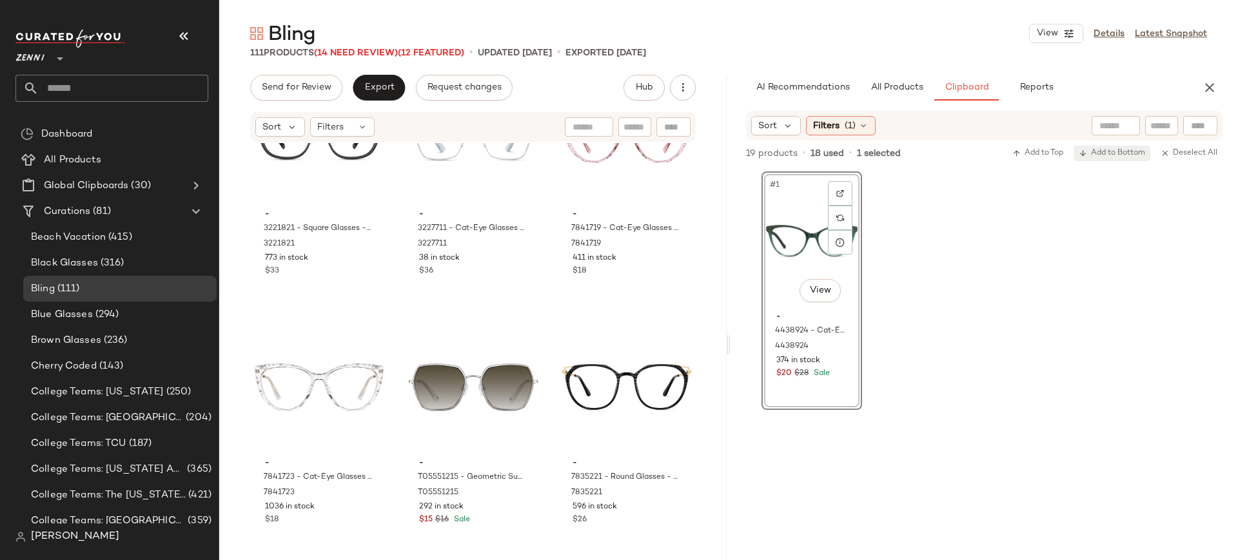
click at [1106, 154] on span "Add to Bottom" at bounding box center [1112, 153] width 66 height 9
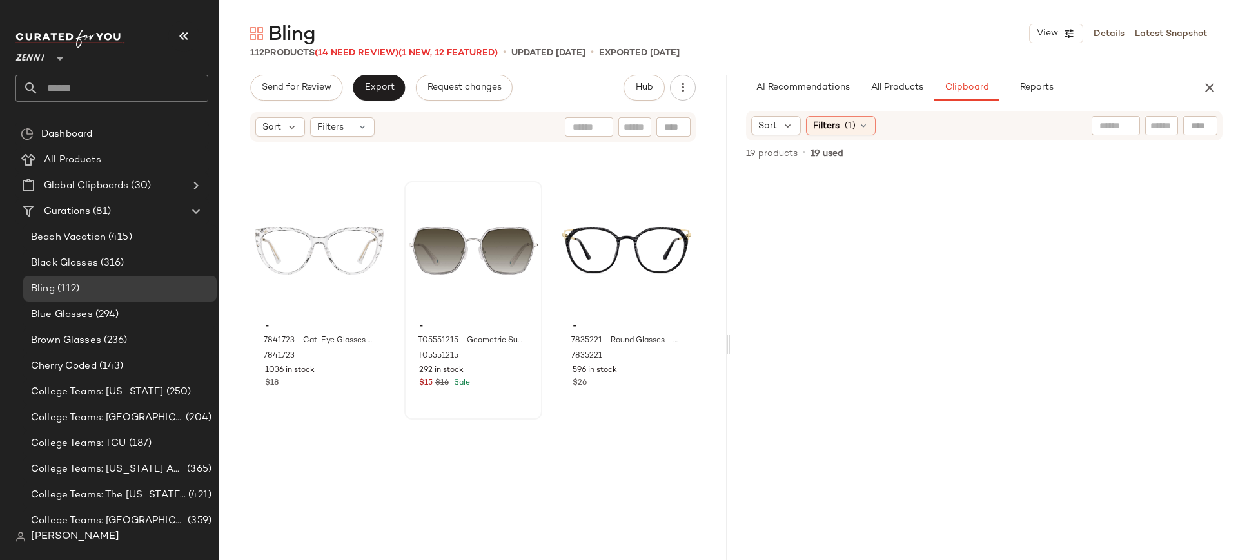
scroll to position [9050, 0]
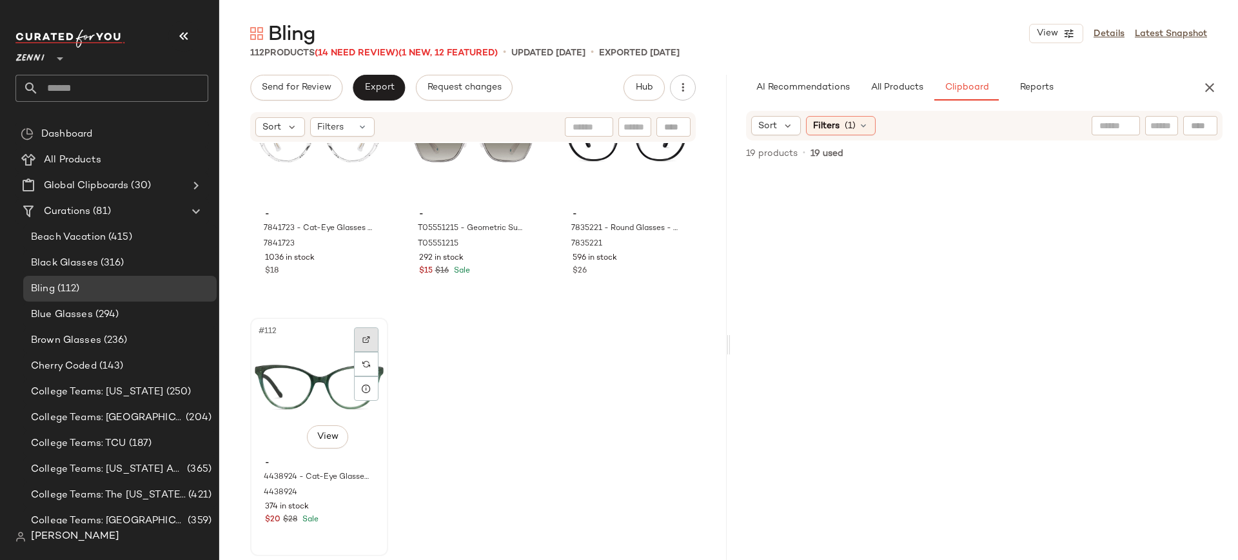
click at [369, 336] on img at bounding box center [366, 340] width 8 height 8
click at [1201, 121] on div at bounding box center [1201, 125] width 34 height 19
click at [891, 89] on span "All Products" at bounding box center [897, 88] width 53 height 10
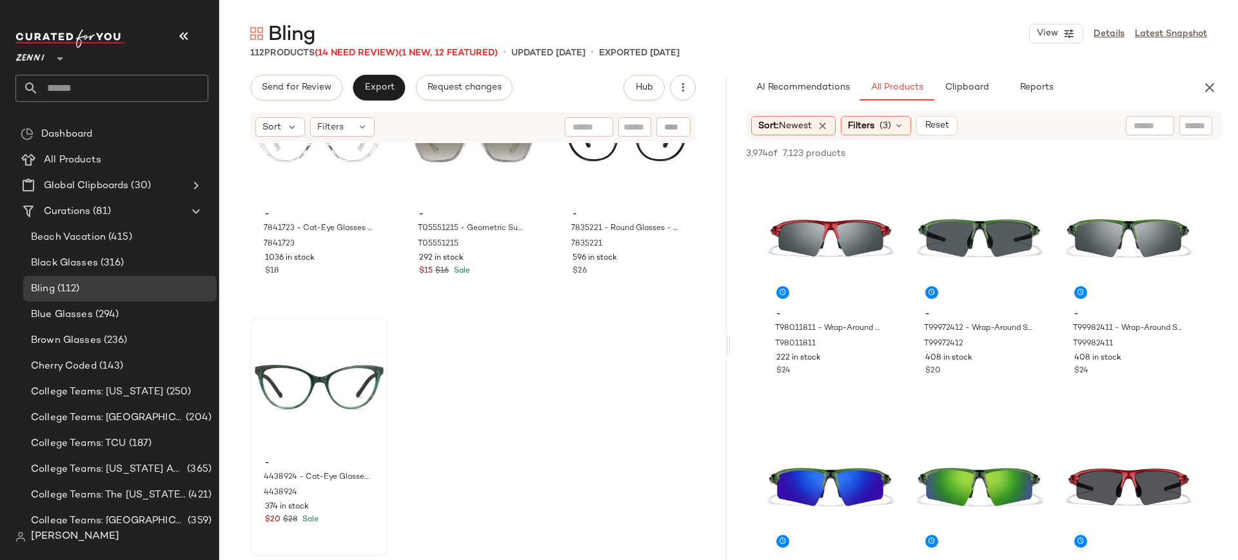
click at [1180, 124] on div at bounding box center [1196, 125] width 33 height 19
paste input "**********"
type input "**********"
paste input "*******"
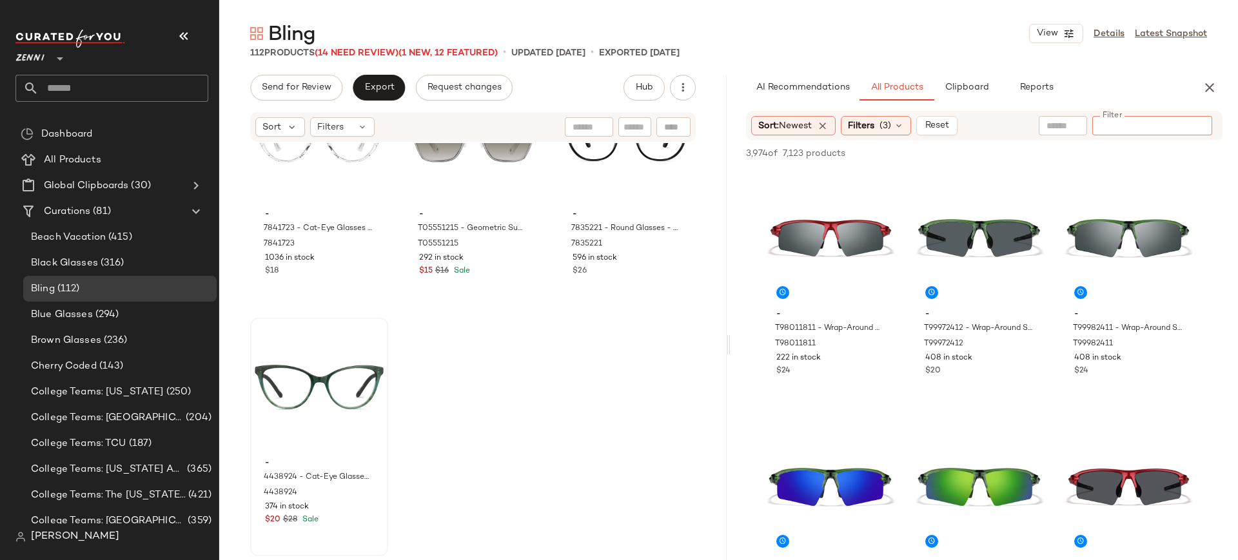
type input "*******"
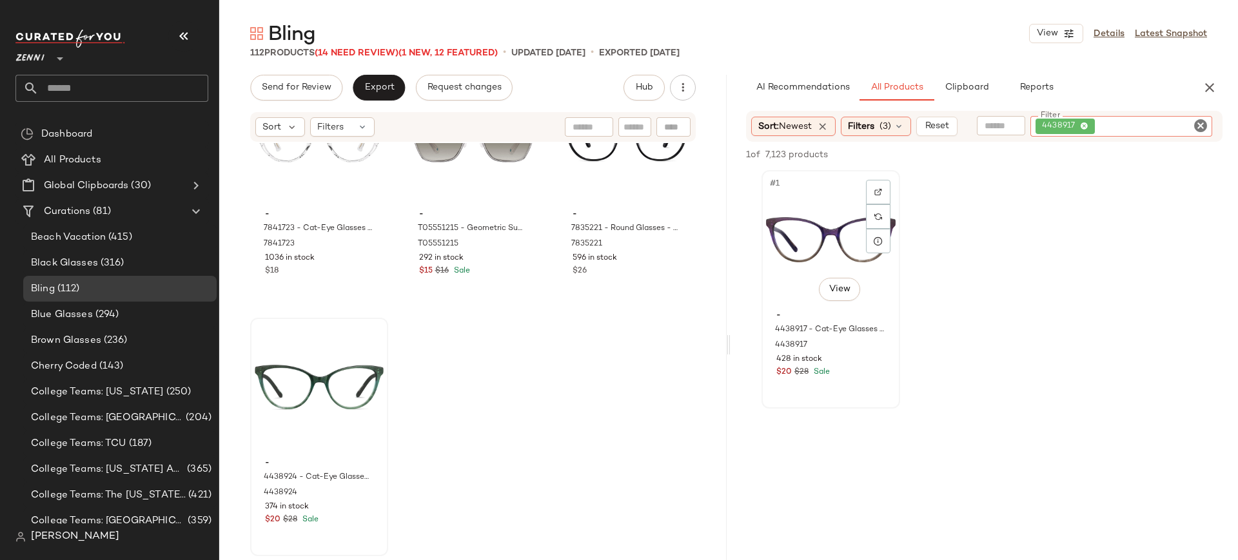
click at [814, 233] on div "#1 View" at bounding box center [831, 240] width 130 height 130
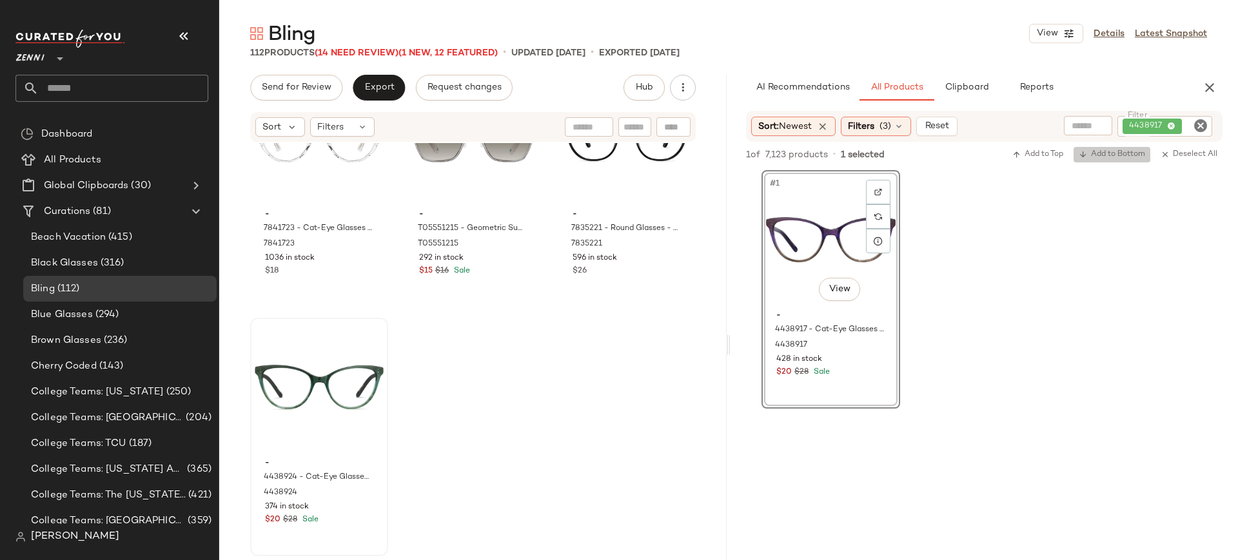
click at [1113, 158] on span "Add to Bottom" at bounding box center [1112, 154] width 66 height 9
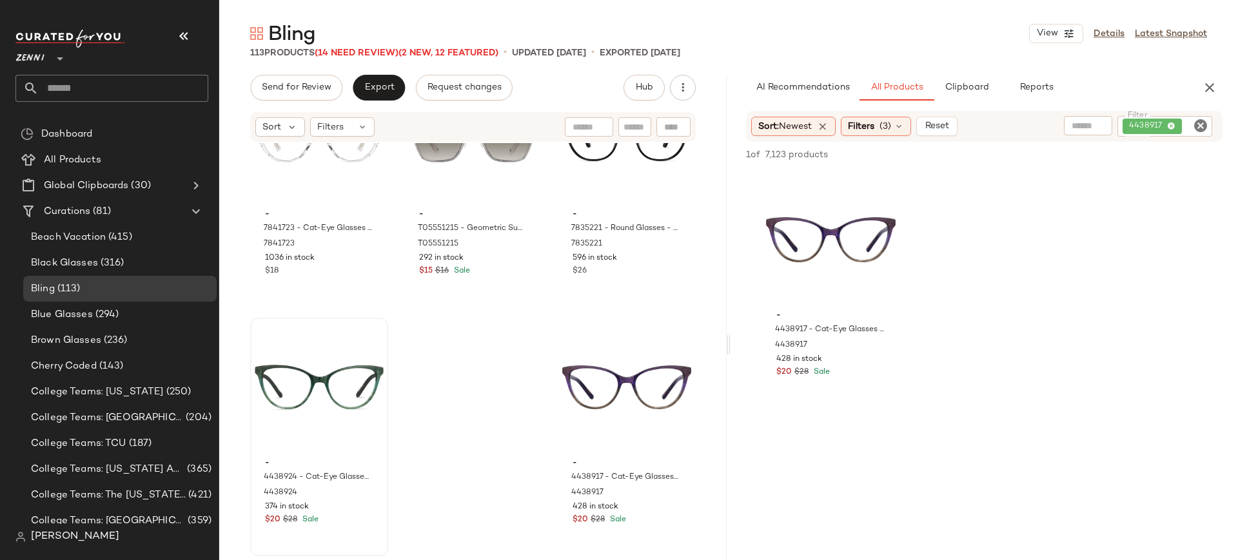
click at [1200, 124] on icon "Clear Filter" at bounding box center [1200, 125] width 15 height 15
paste input "*******"
type input "*******"
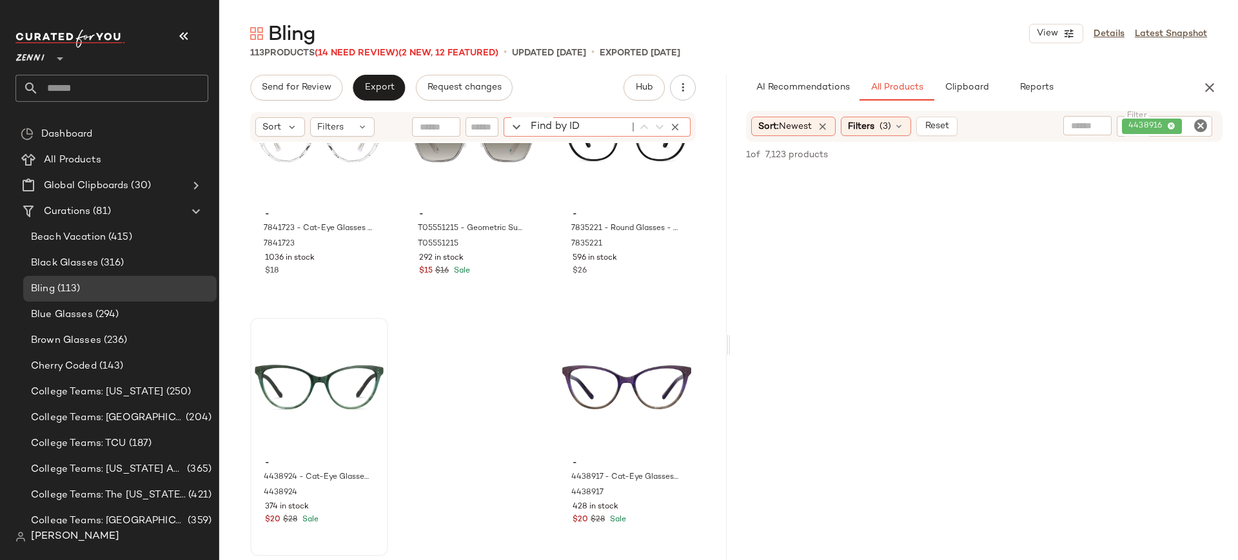
click at [668, 124] on div "Find by ID Find by ID" at bounding box center [597, 126] width 187 height 19
paste input "*******"
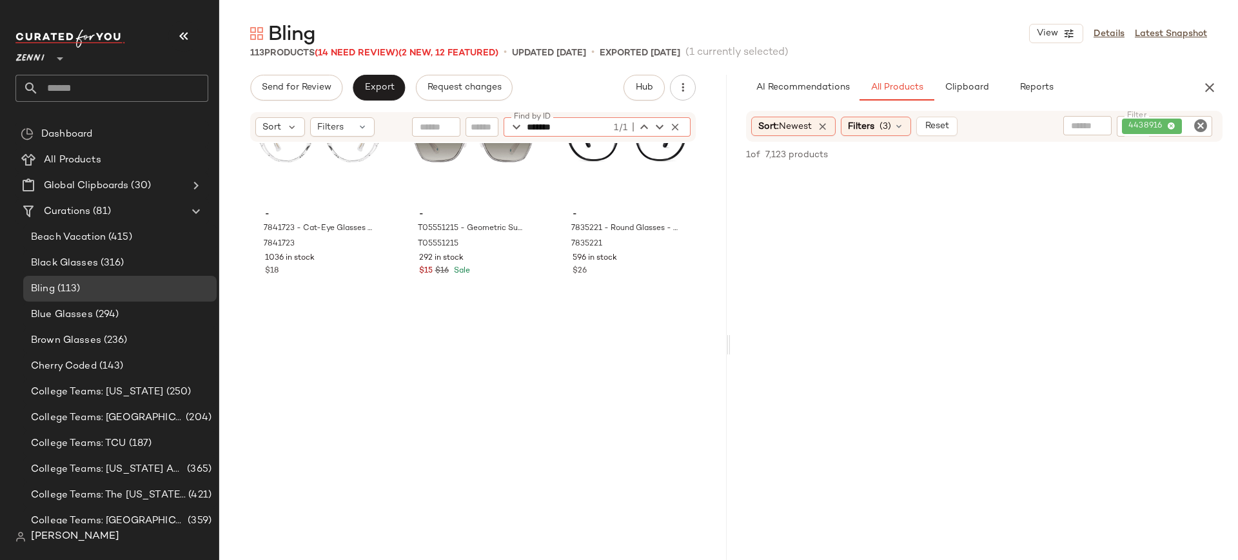
scroll to position [8216, 0]
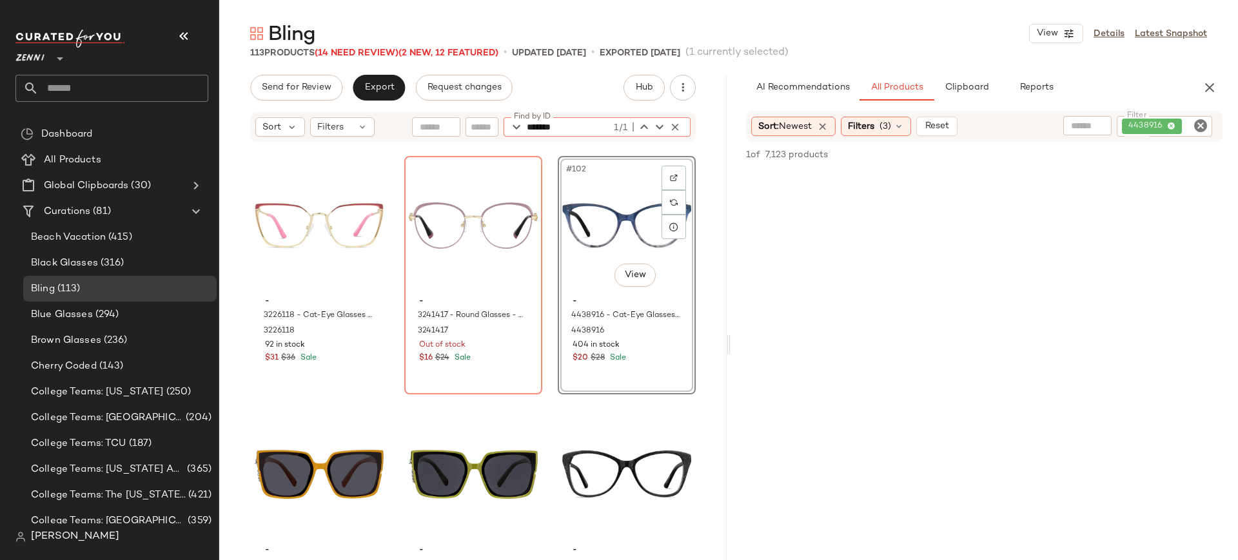
type input "*******"
click at [1201, 122] on icon "Clear Filter" at bounding box center [1200, 125] width 15 height 15
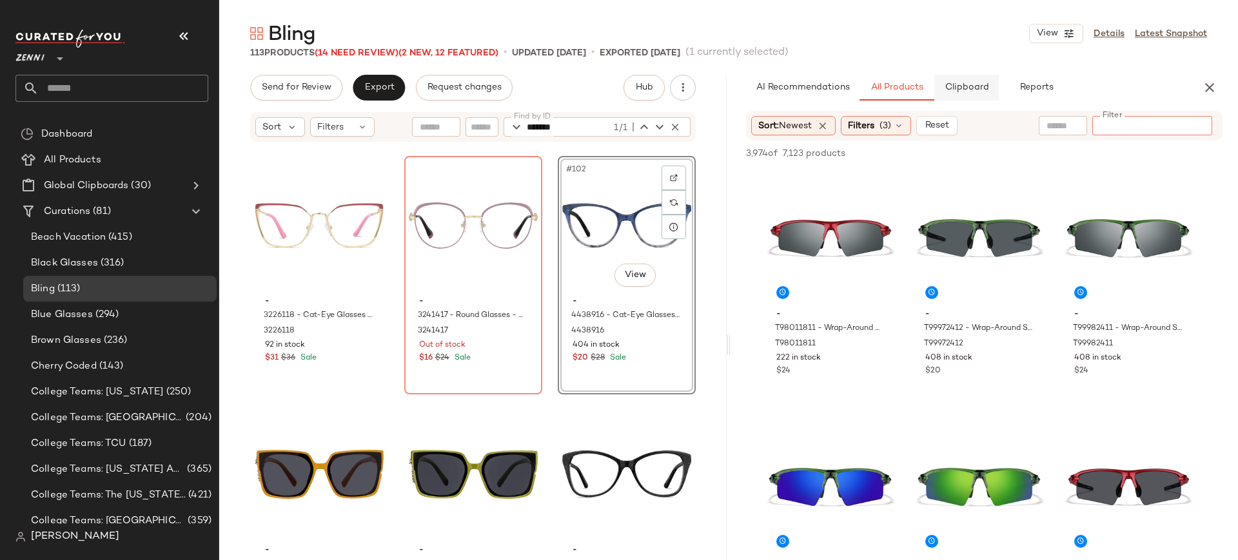
click at [969, 84] on span "Clipboard" at bounding box center [966, 88] width 45 height 10
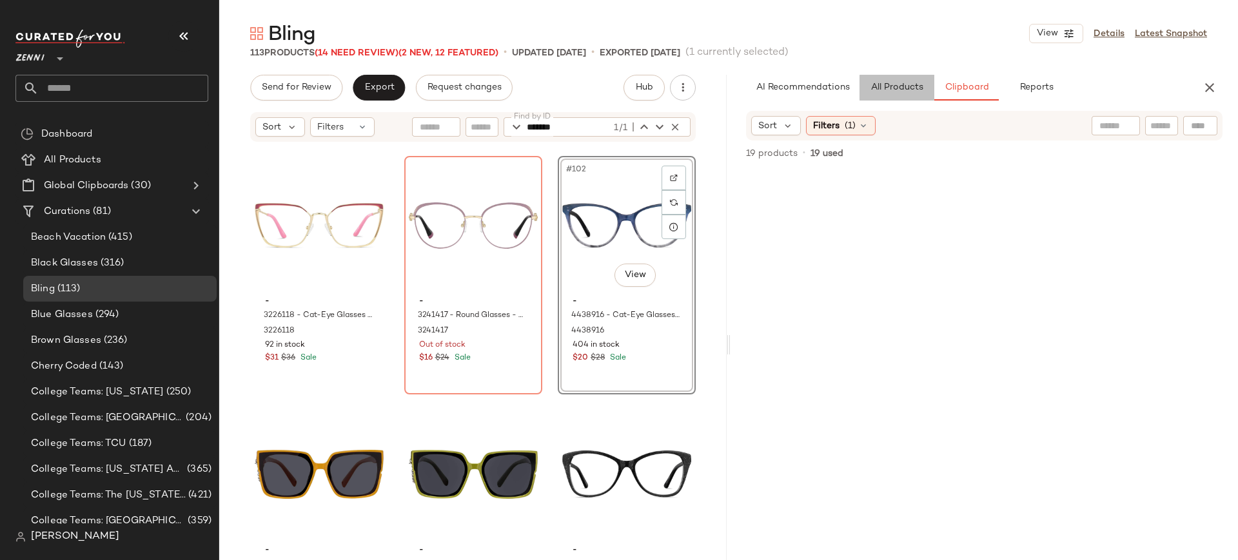
click at [909, 84] on span "All Products" at bounding box center [897, 88] width 53 height 10
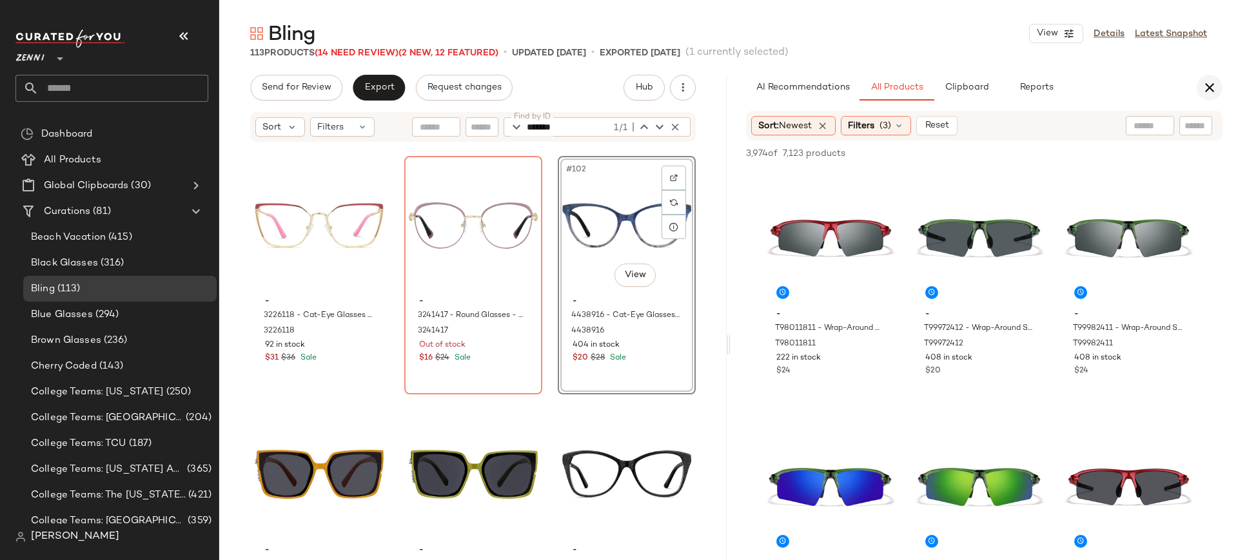
click at [1210, 90] on icon "button" at bounding box center [1209, 87] width 15 height 15
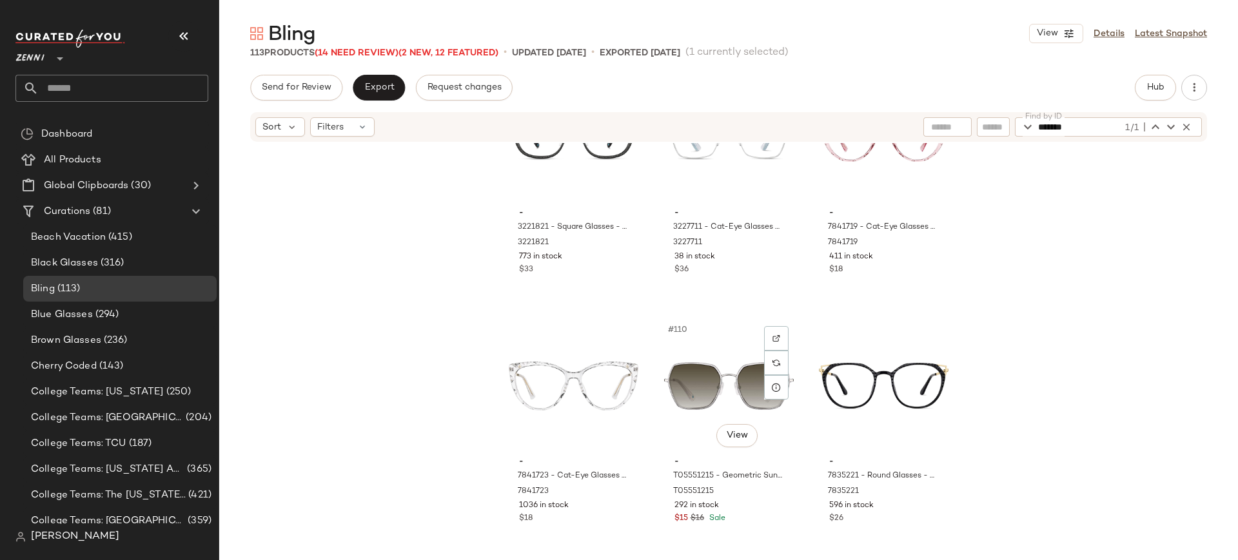
scroll to position [8792, 0]
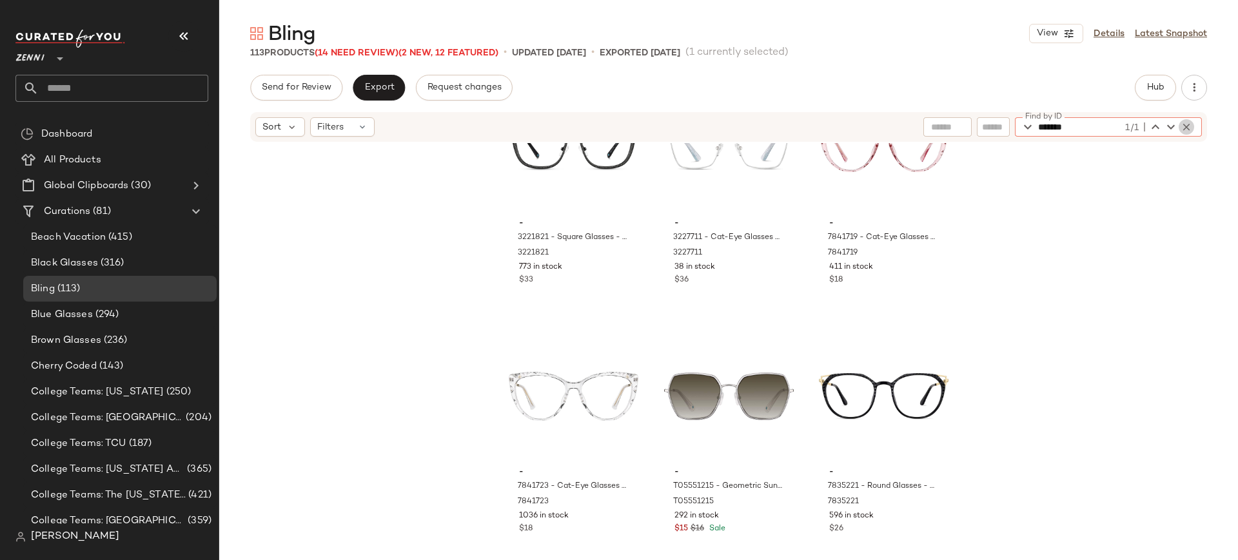
click at [1185, 125] on icon "button" at bounding box center [1187, 127] width 12 height 12
click at [358, 123] on icon at bounding box center [362, 127] width 10 height 10
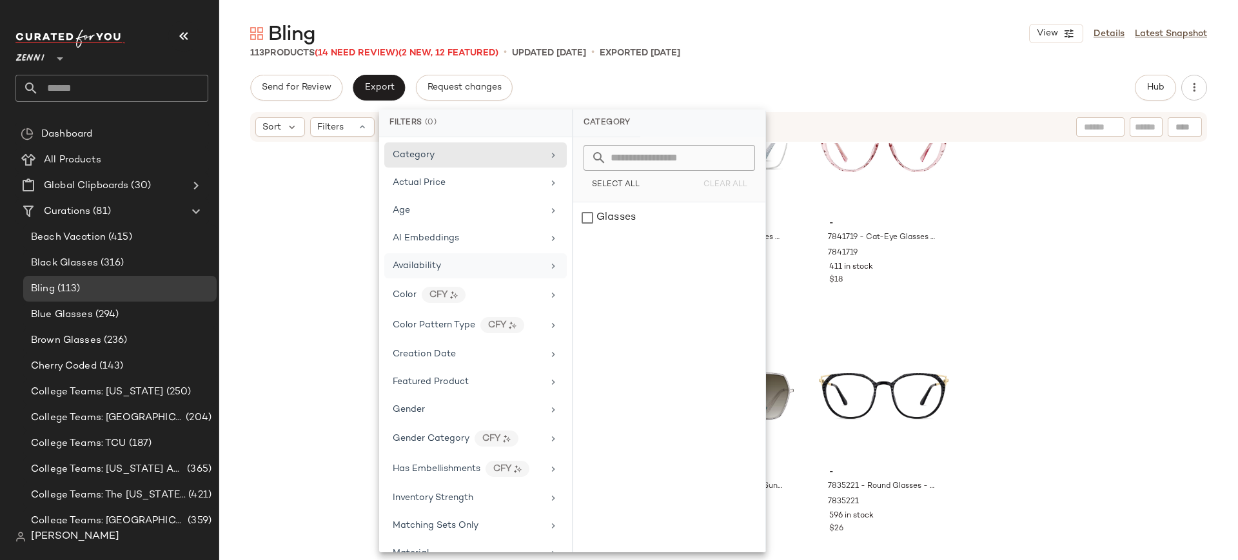
click at [429, 262] on span "Availability" at bounding box center [417, 266] width 48 height 10
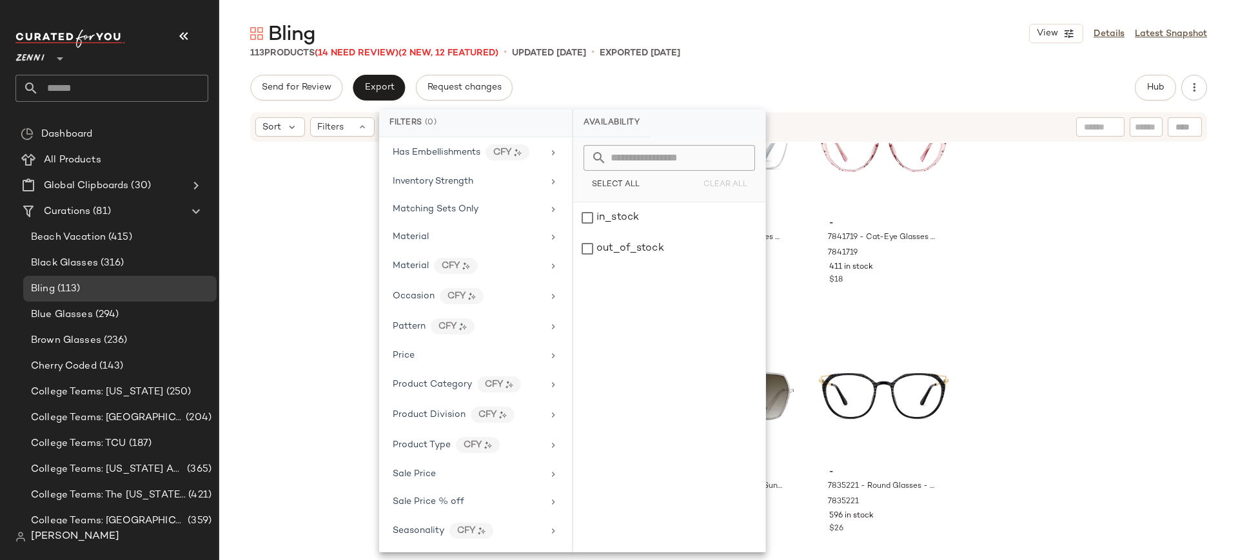
scroll to position [317, 0]
click at [586, 249] on div "out_of_stock" at bounding box center [669, 248] width 192 height 31
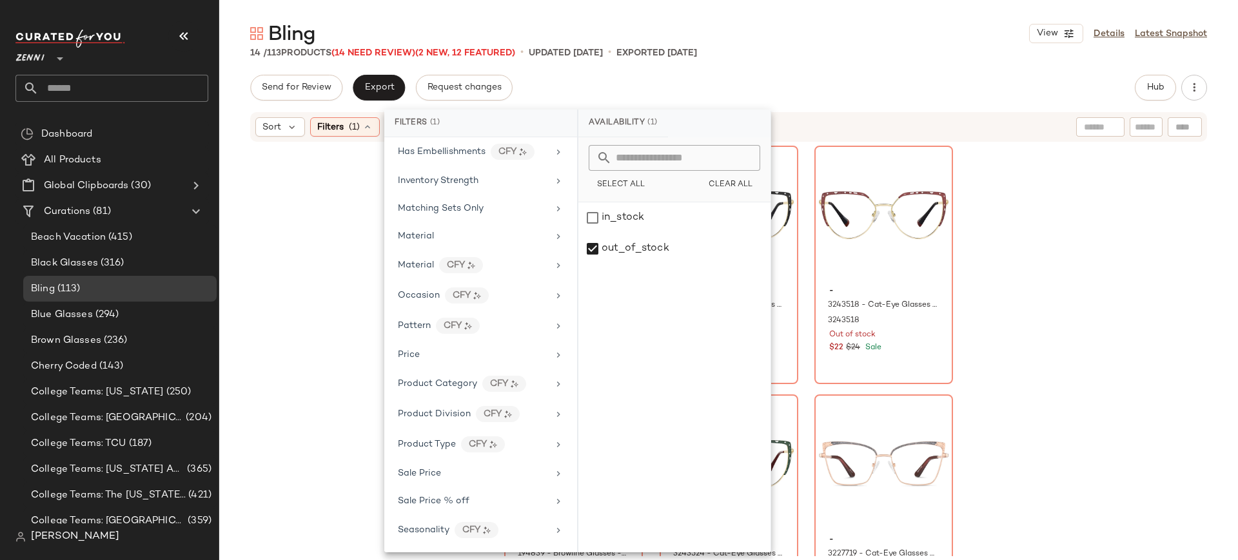
click at [315, 286] on div "- 4446118 - Cat Eye Glasses - Rose - Acetate 4446118 Out of stock $20 $33 Sale …" at bounding box center [728, 349] width 1019 height 413
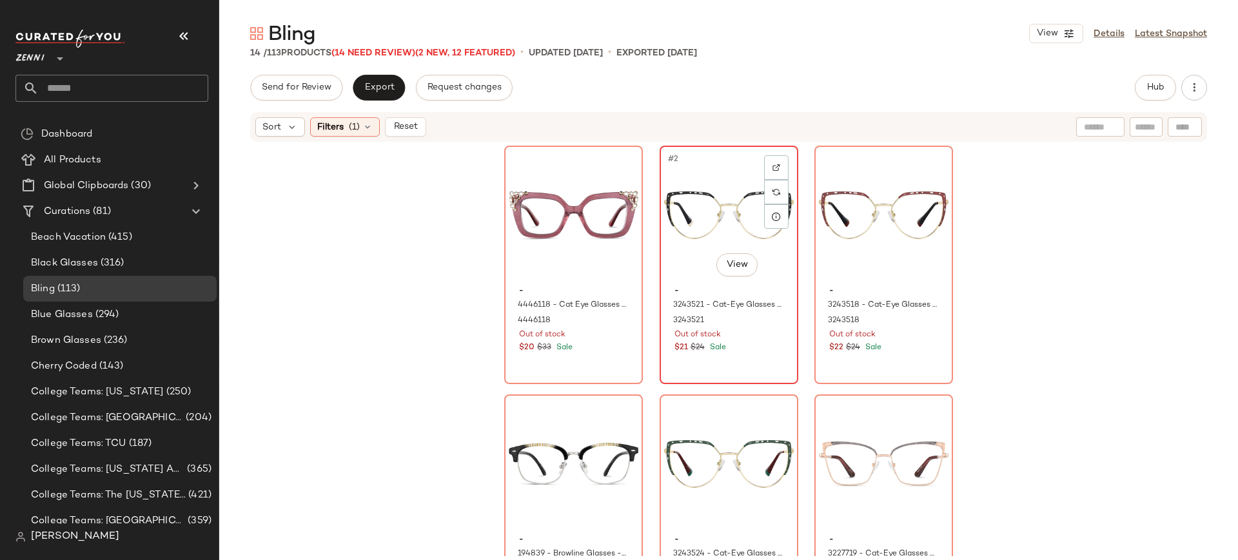
click at [700, 201] on div "#2 View" at bounding box center [729, 215] width 130 height 130
